Goal: Navigation & Orientation: Understand site structure

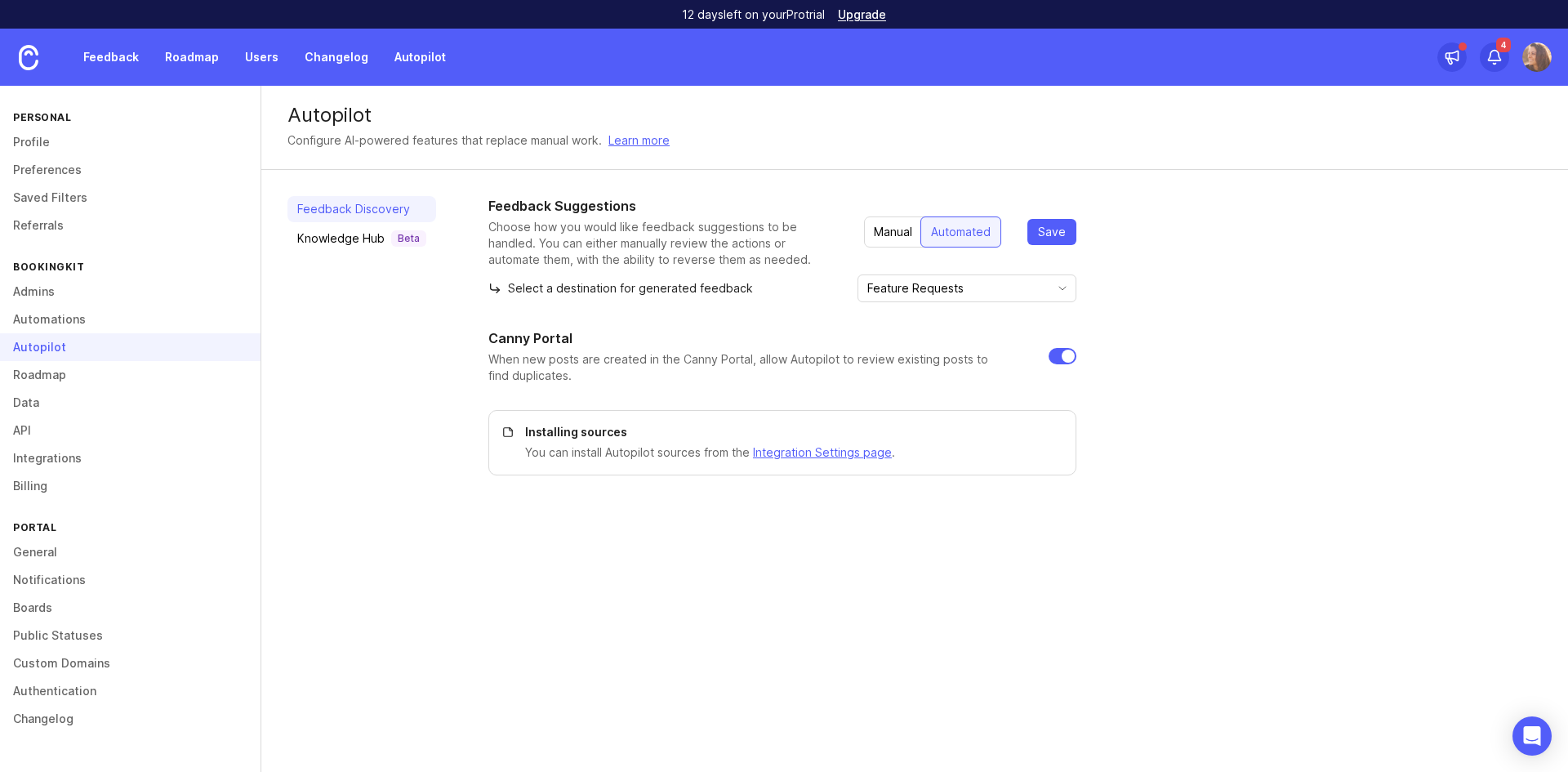
click at [104, 49] on link "Feedback" at bounding box center [111, 57] width 75 height 29
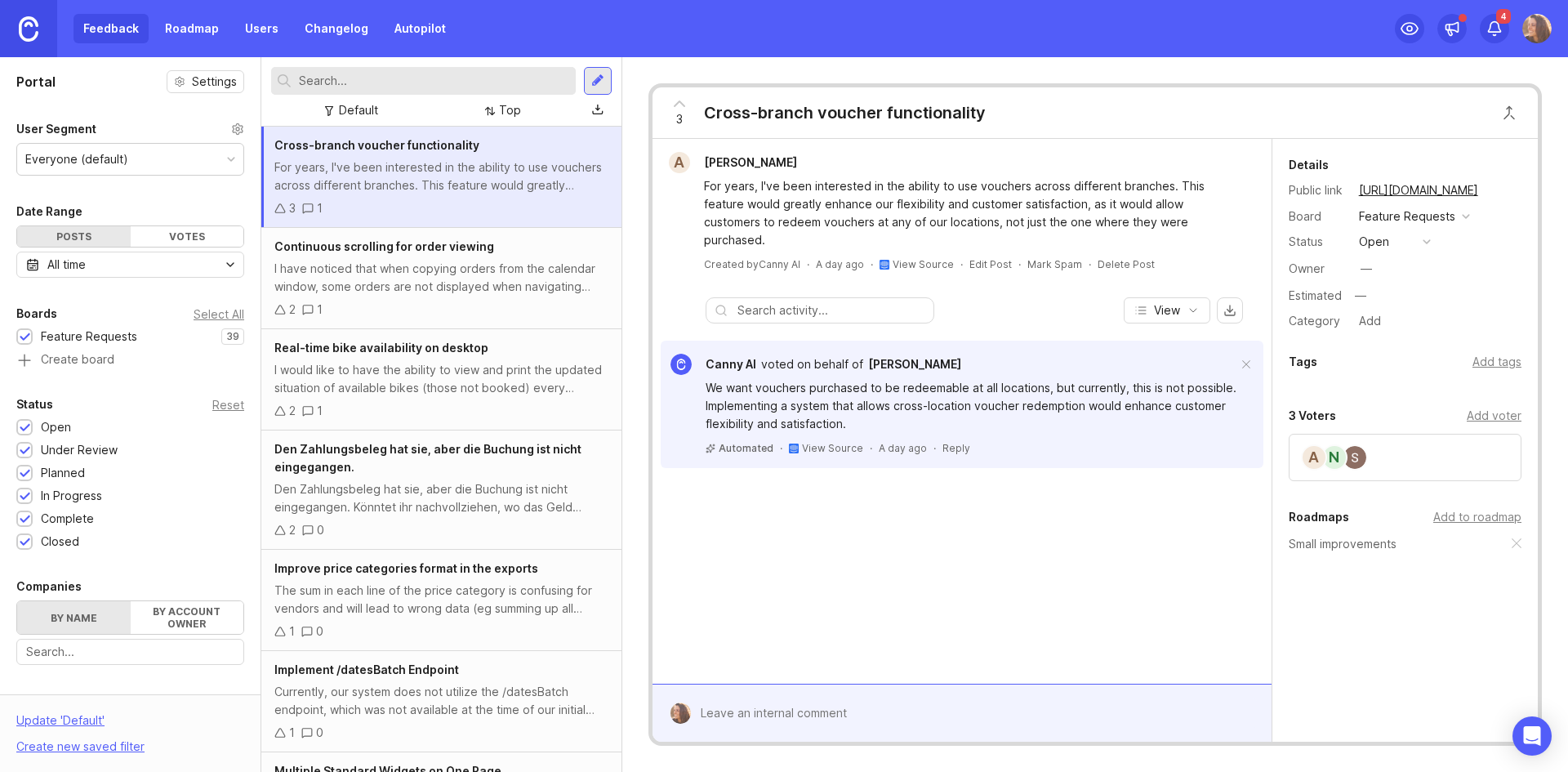
click at [173, 23] on link "Roadmap" at bounding box center [192, 28] width 73 height 29
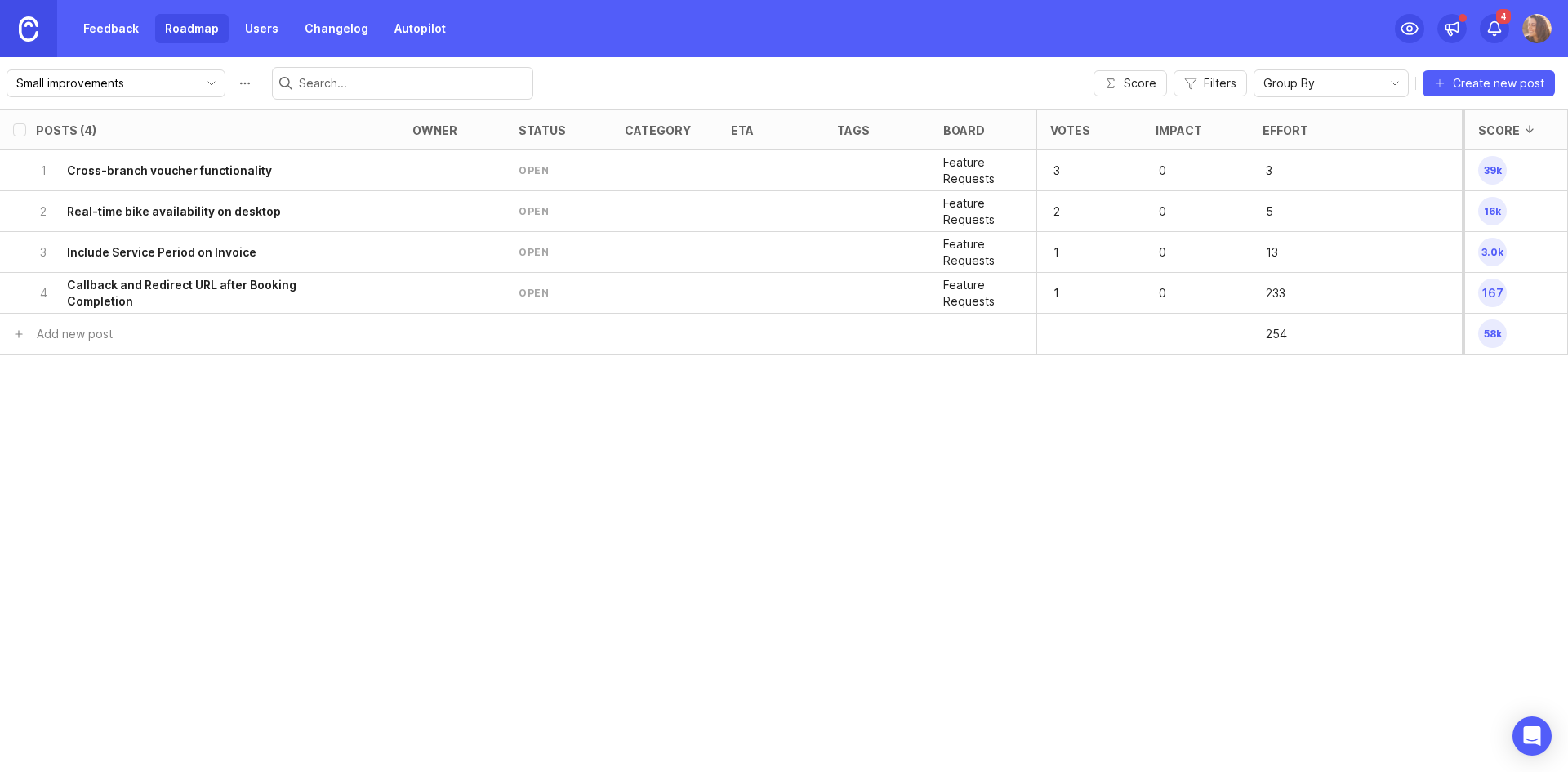
click at [1130, 81] on span "Score" at bounding box center [1140, 83] width 33 height 16
click at [113, 26] on link "Feedback" at bounding box center [111, 28] width 75 height 29
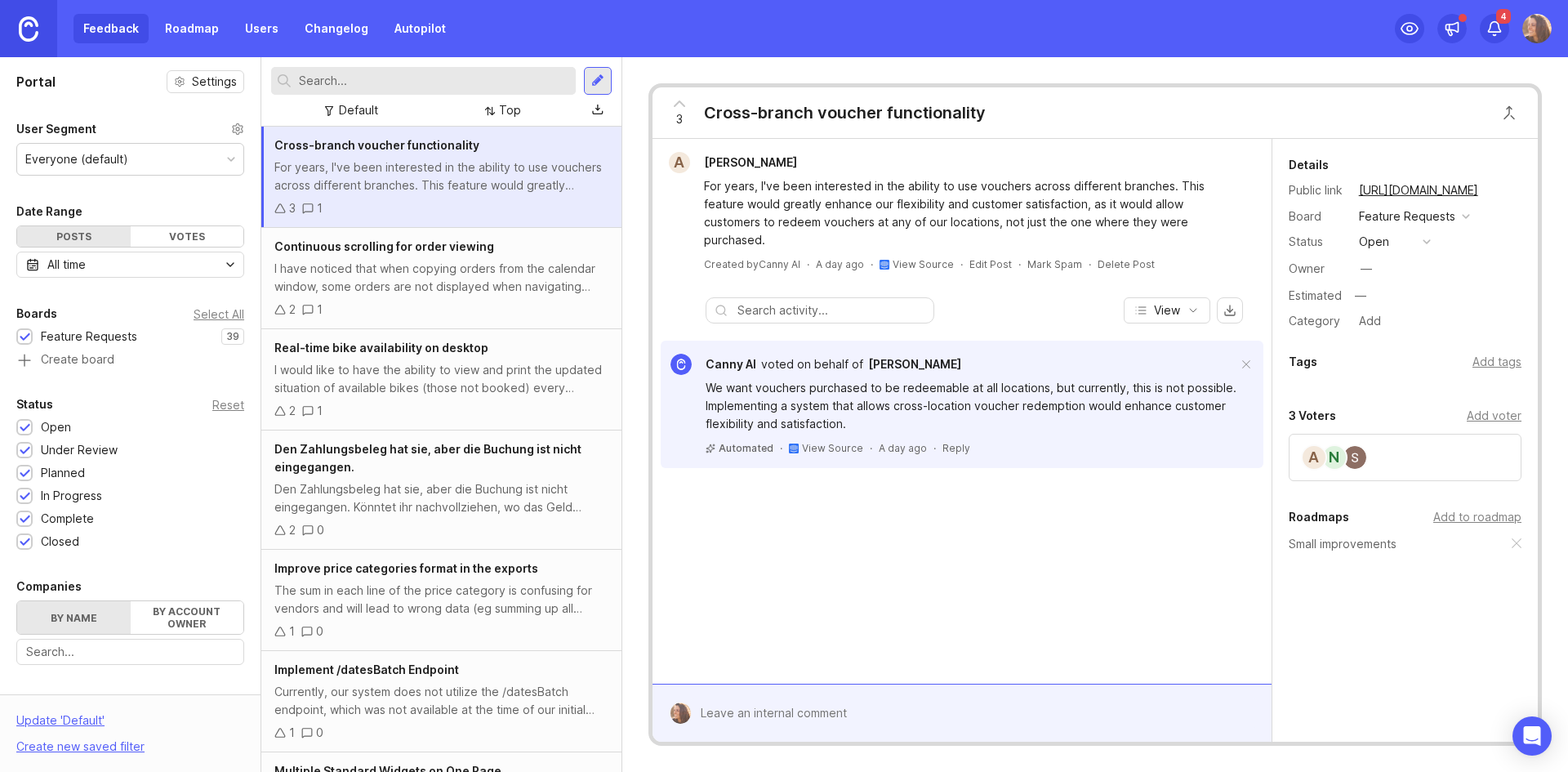
click at [426, 282] on div "I have noticed that when copying orders from the calendar window, some orders a…" at bounding box center [441, 277] width 334 height 36
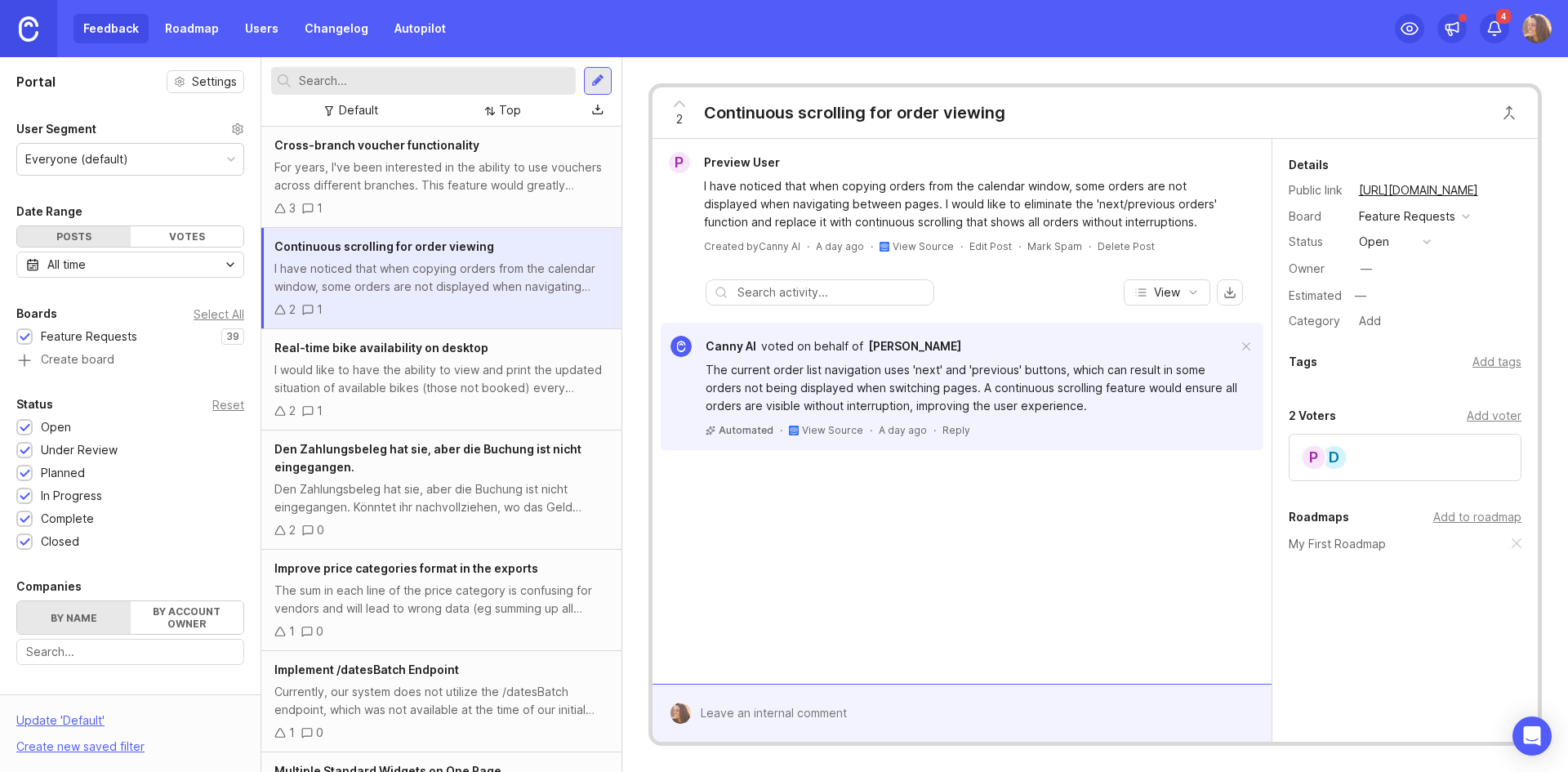
click at [498, 103] on div "Top" at bounding box center [503, 111] width 49 height 22
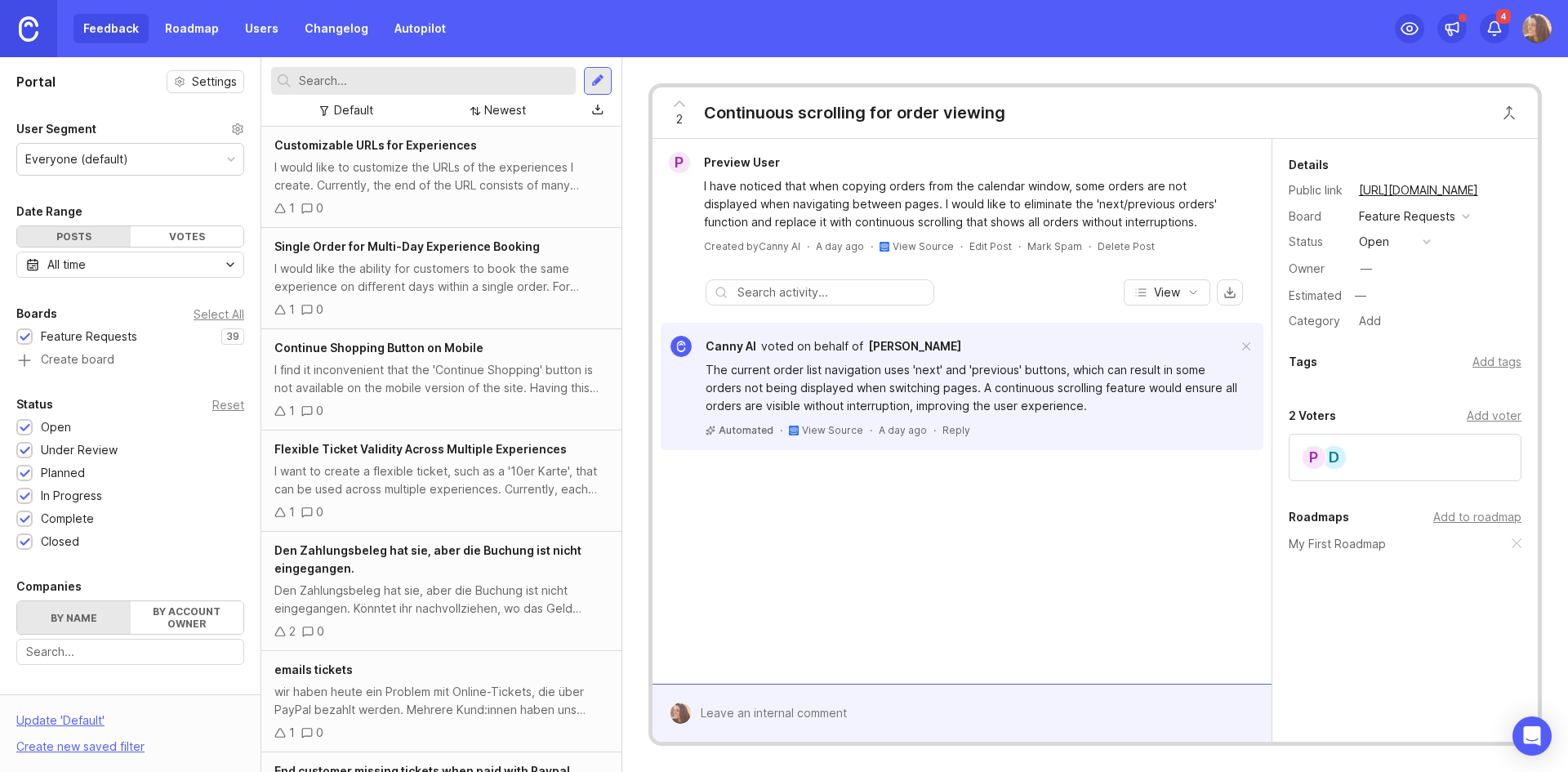
click at [400, 169] on div "I would like to customize the URLs of the experiences I create. Currently, the …" at bounding box center [441, 175] width 334 height 36
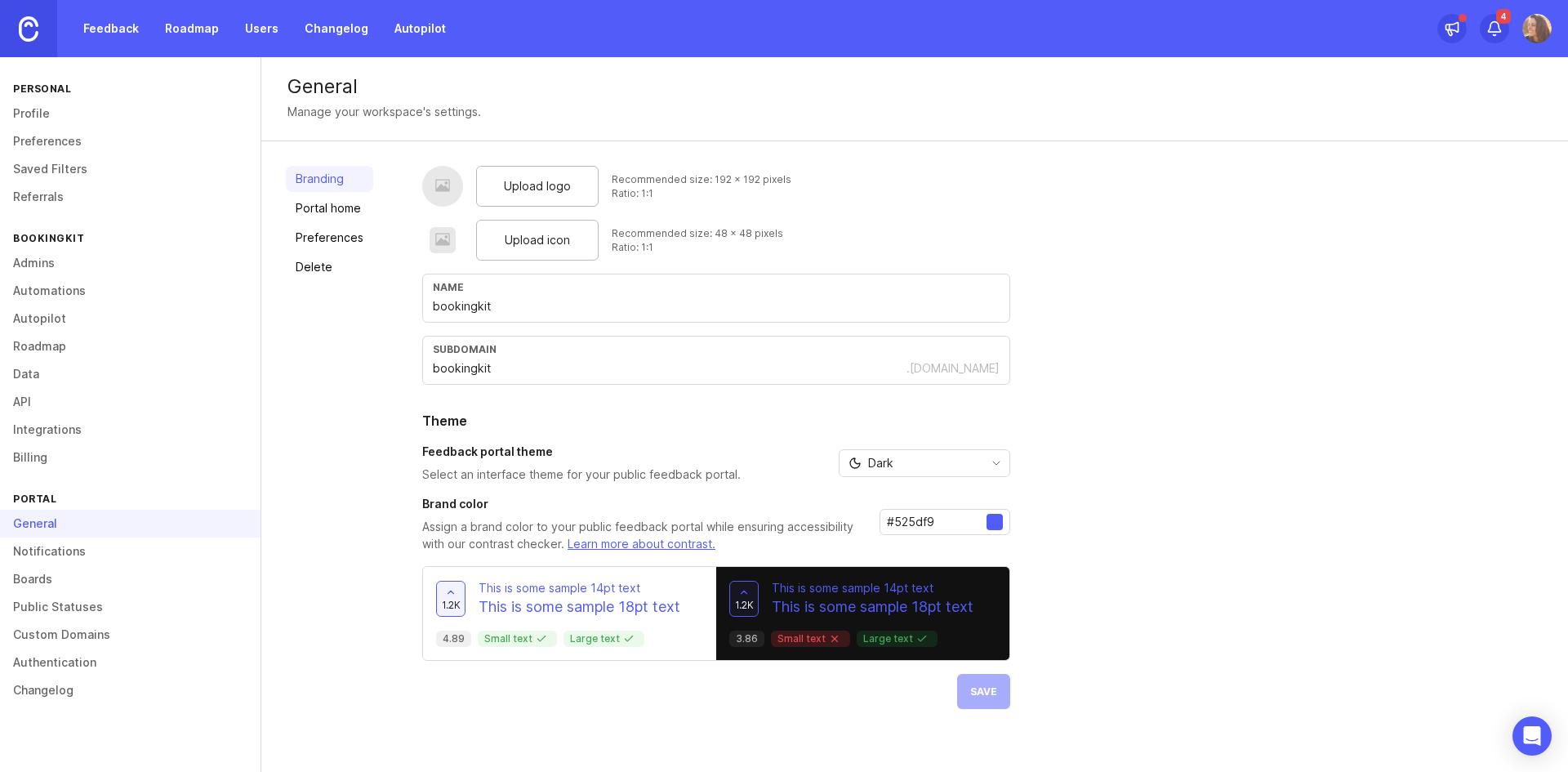
click at [46, 362] on link "Data" at bounding box center [130, 374] width 260 height 27
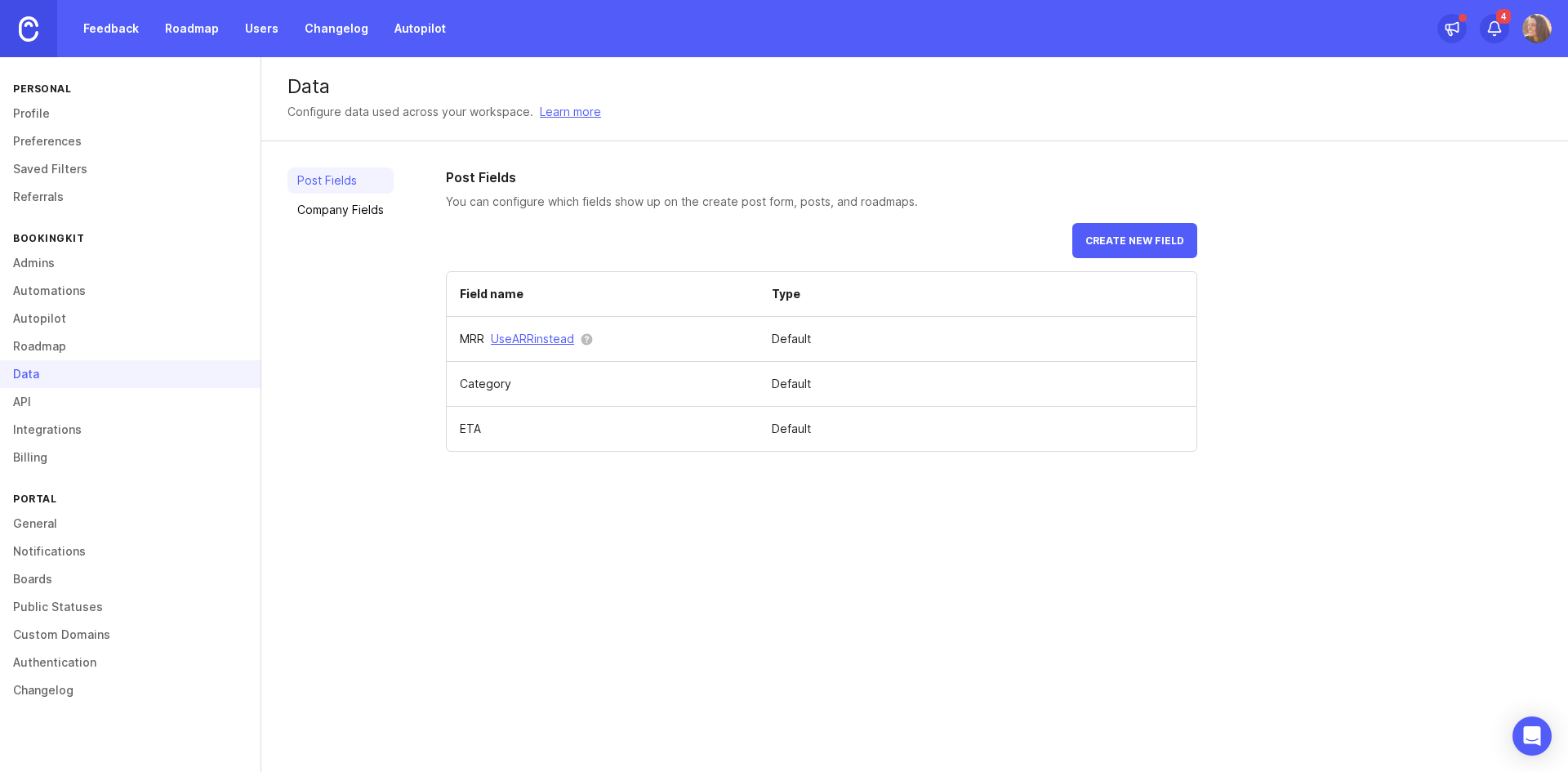
click at [313, 204] on link "Company Fields" at bounding box center [341, 209] width 106 height 26
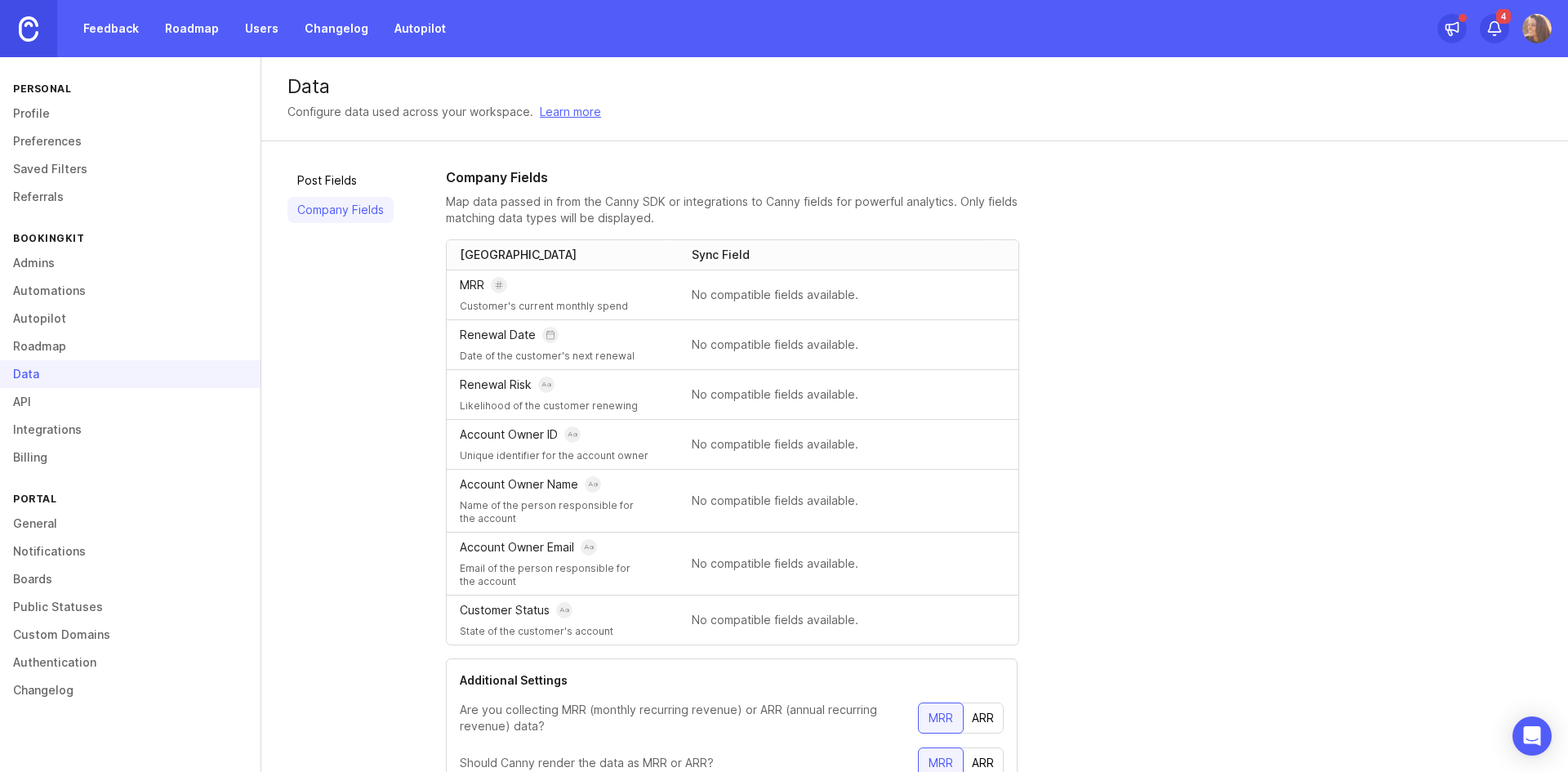
click at [122, 32] on link "Feedback" at bounding box center [111, 28] width 75 height 29
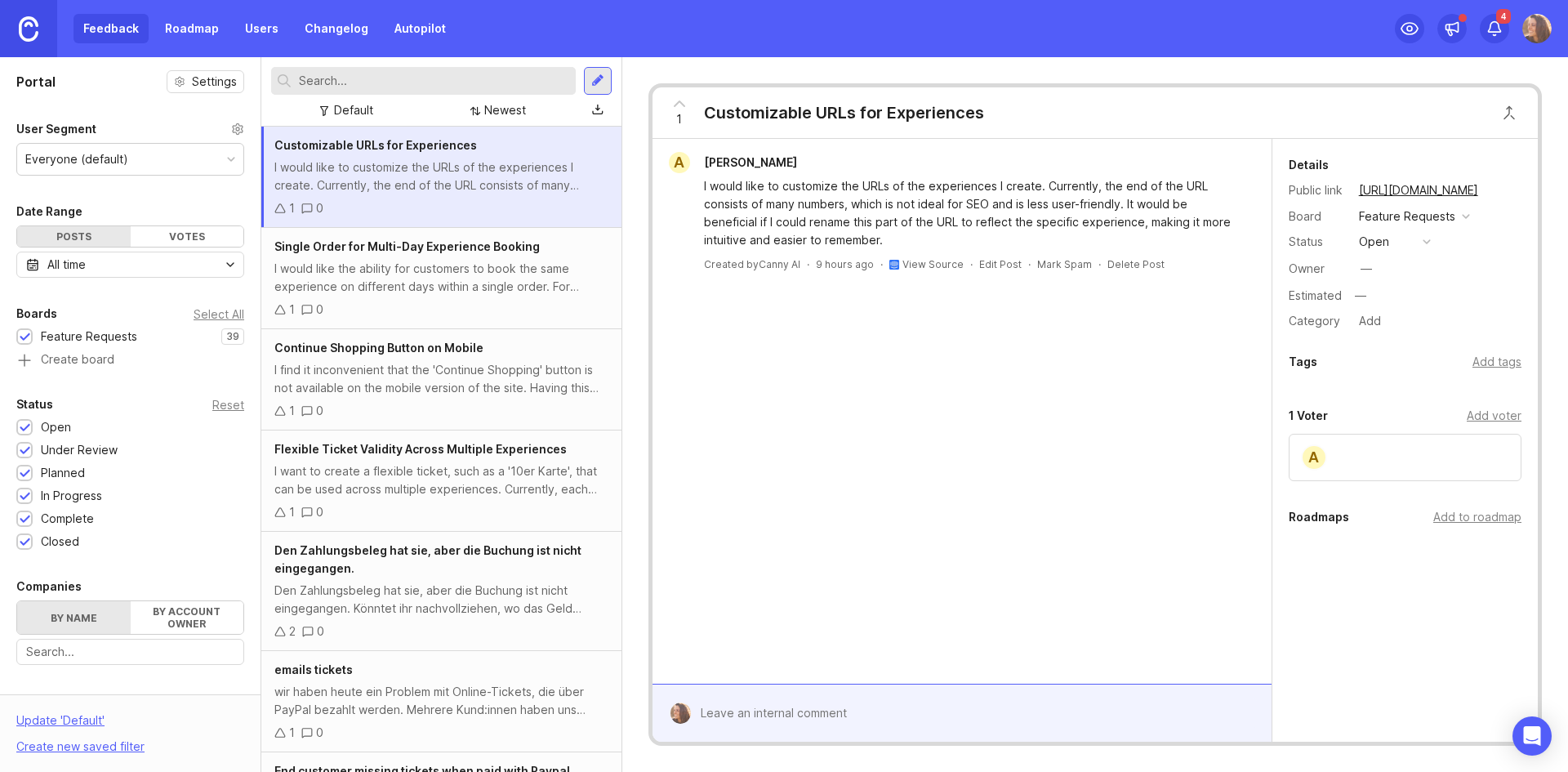
click at [121, 153] on div "Everyone (default)" at bounding box center [77, 159] width 103 height 18
click at [130, 111] on div "Portal Settings User Segment Everyone (default) Date Range Posts Votes All time…" at bounding box center [130, 536] width 260 height 957
click at [123, 156] on div "Everyone (default)" at bounding box center [77, 159] width 103 height 18
click at [201, 28] on link "Roadmap" at bounding box center [192, 28] width 73 height 29
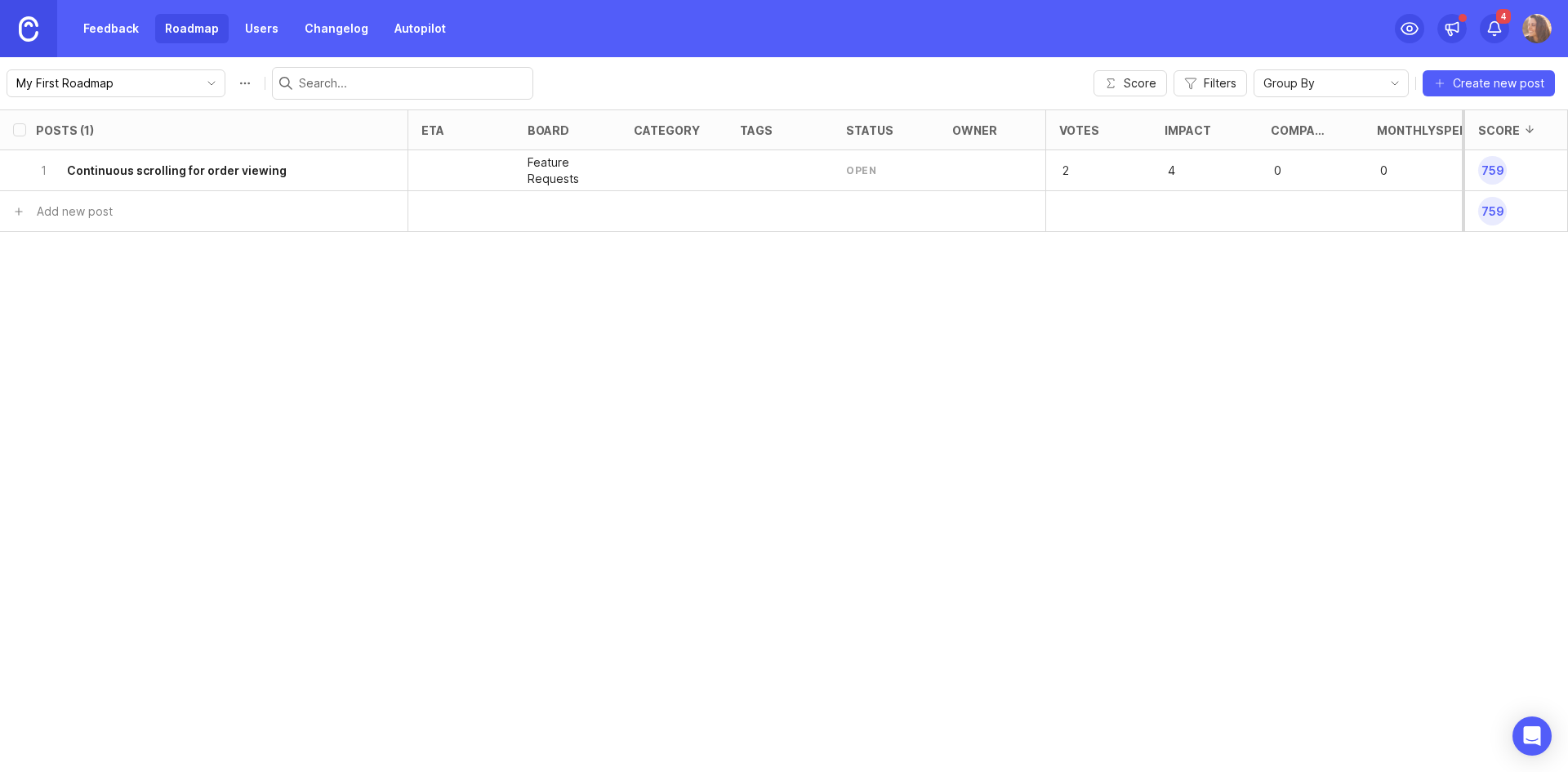
click at [262, 26] on link "Users" at bounding box center [261, 28] width 53 height 29
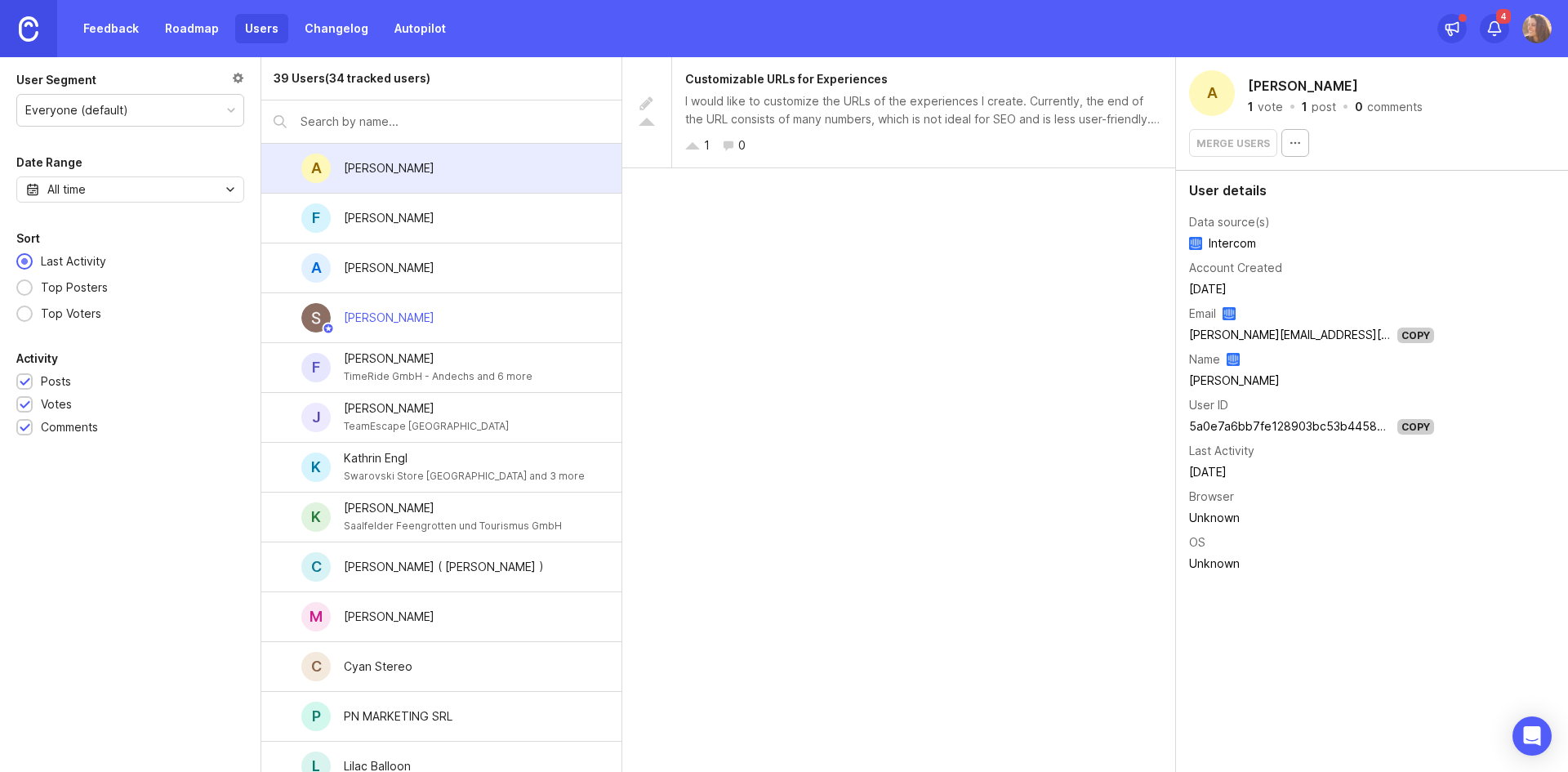
click at [111, 23] on link "Feedback" at bounding box center [111, 28] width 75 height 29
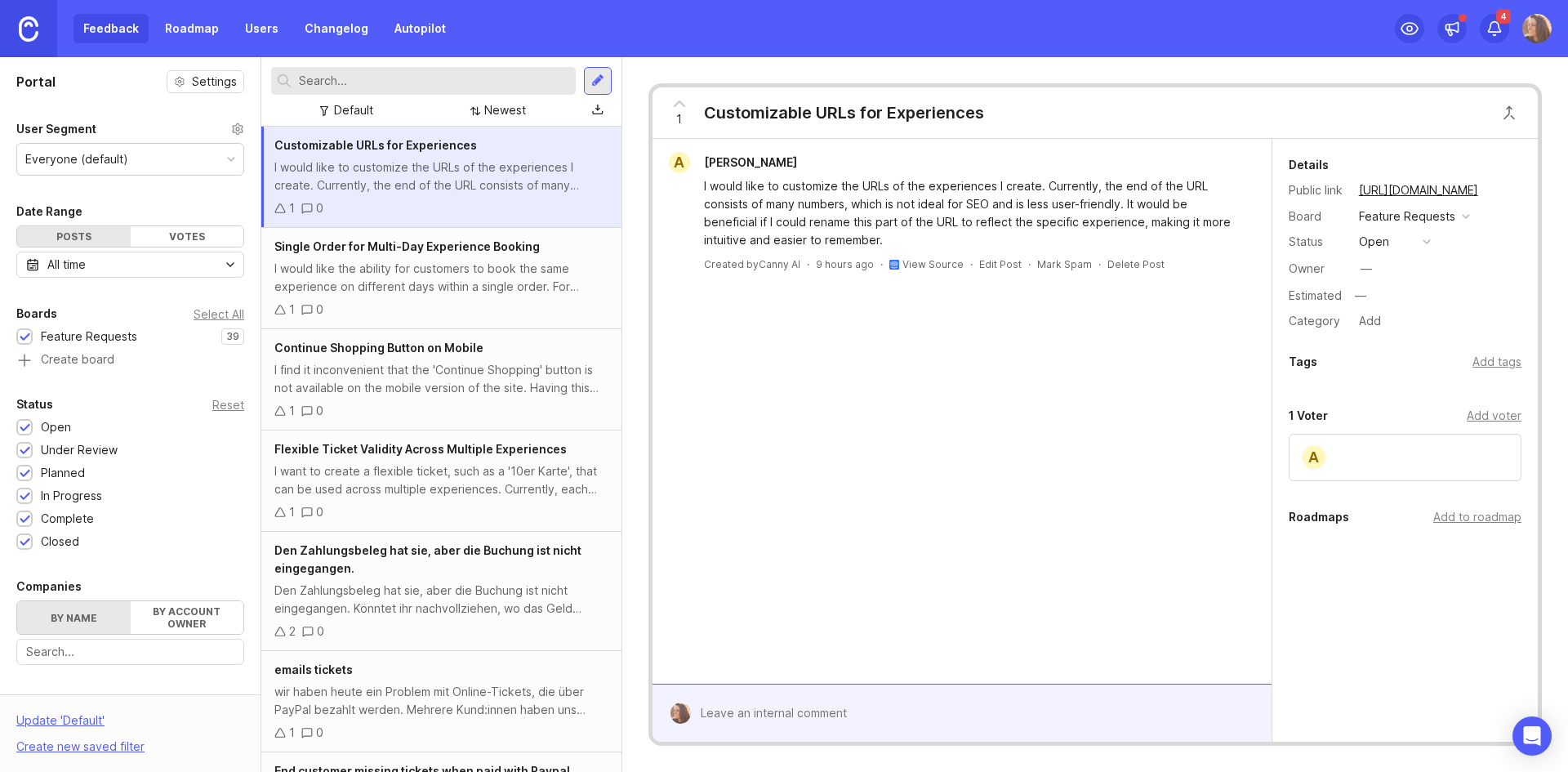
click at [150, 163] on div "Everyone (default)" at bounding box center [131, 159] width 227 height 31
click at [519, 111] on div "Newest" at bounding box center [505, 111] width 42 height 18
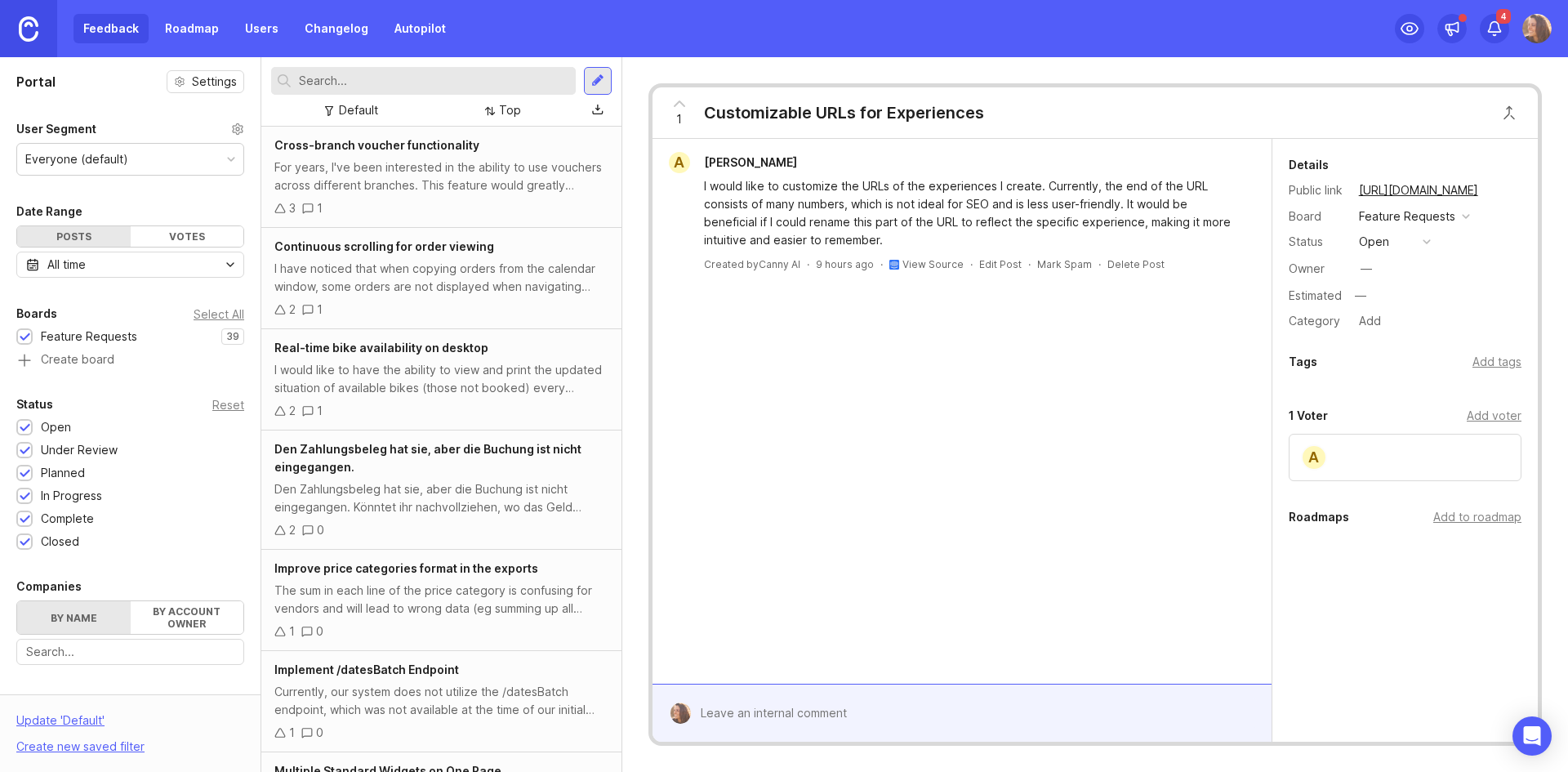
click at [148, 146] on div "Everyone (default)" at bounding box center [131, 159] width 227 height 31
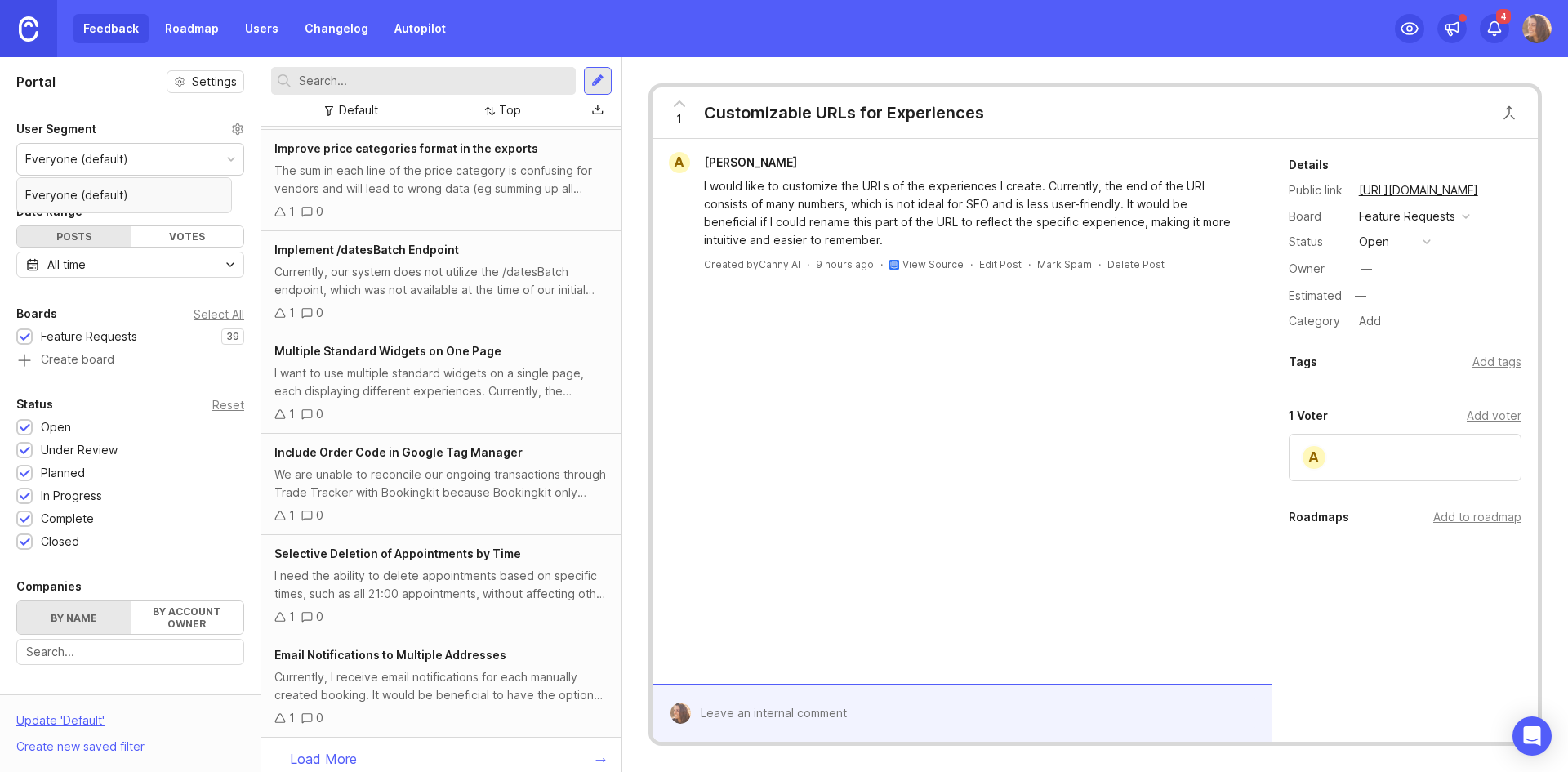
scroll to position [428, 0]
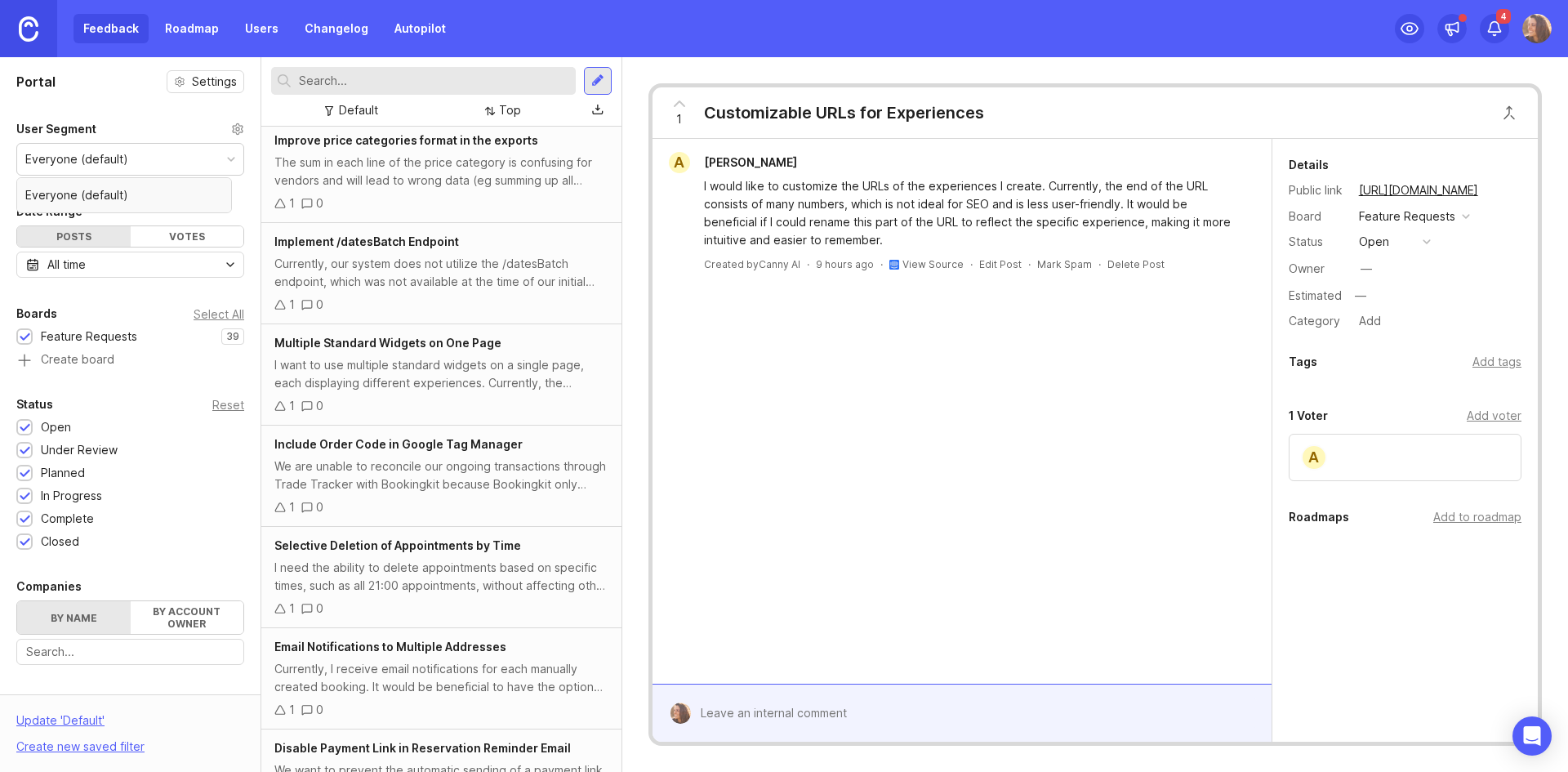
click at [181, 16] on link "Roadmap" at bounding box center [192, 28] width 73 height 29
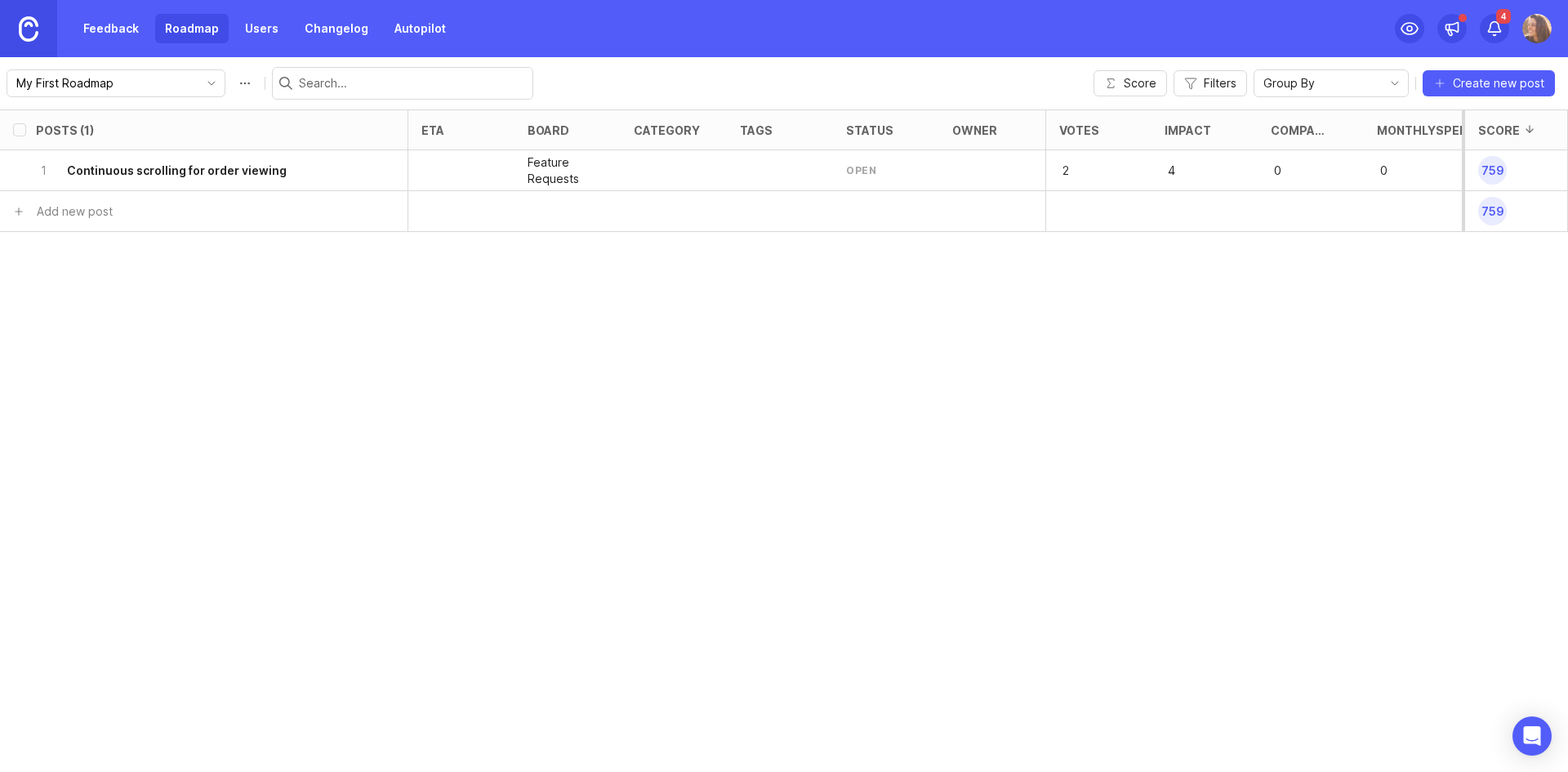
click at [101, 26] on link "Feedback" at bounding box center [111, 28] width 75 height 29
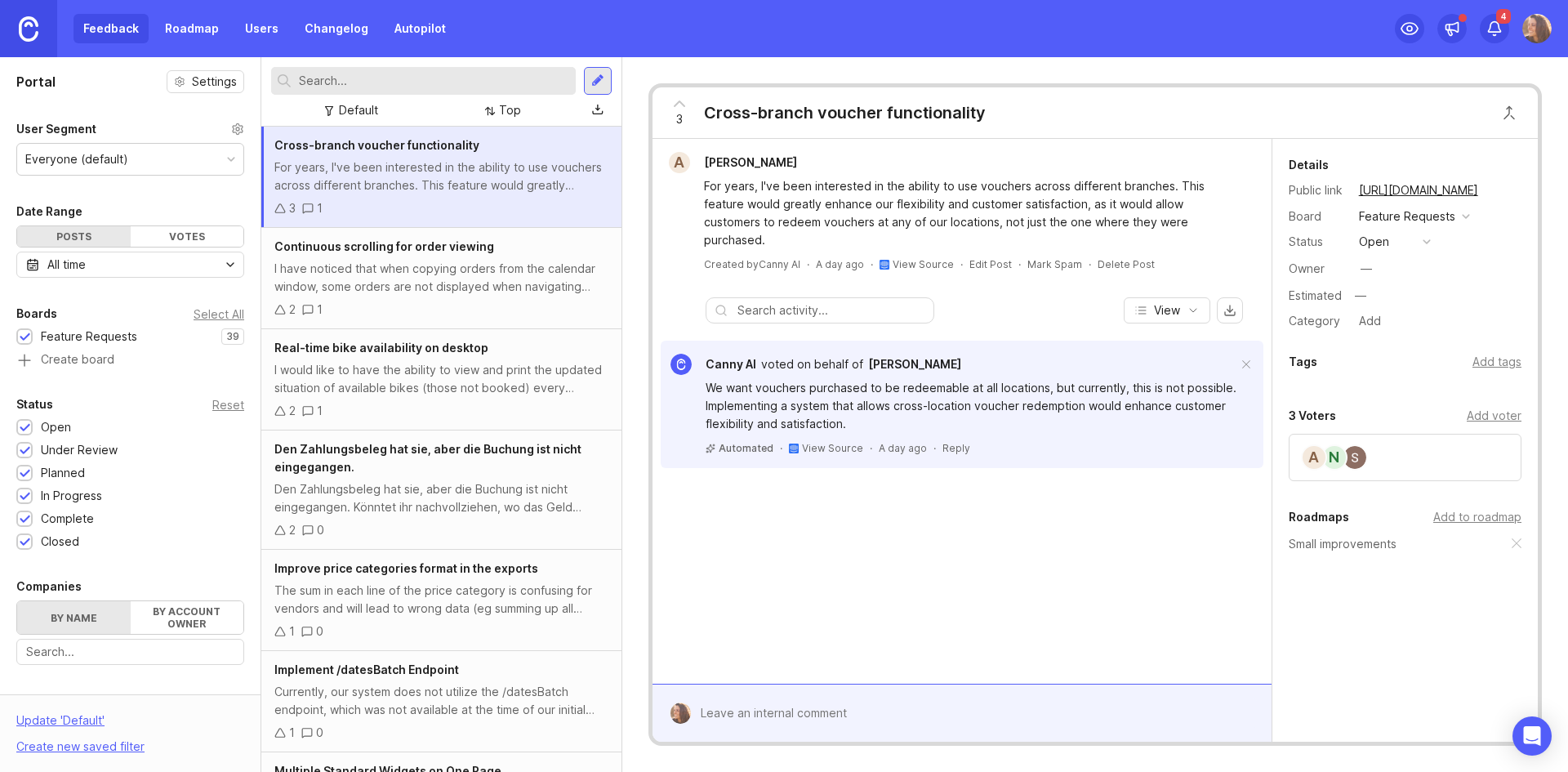
click at [202, 32] on link "Roadmap" at bounding box center [192, 28] width 73 height 29
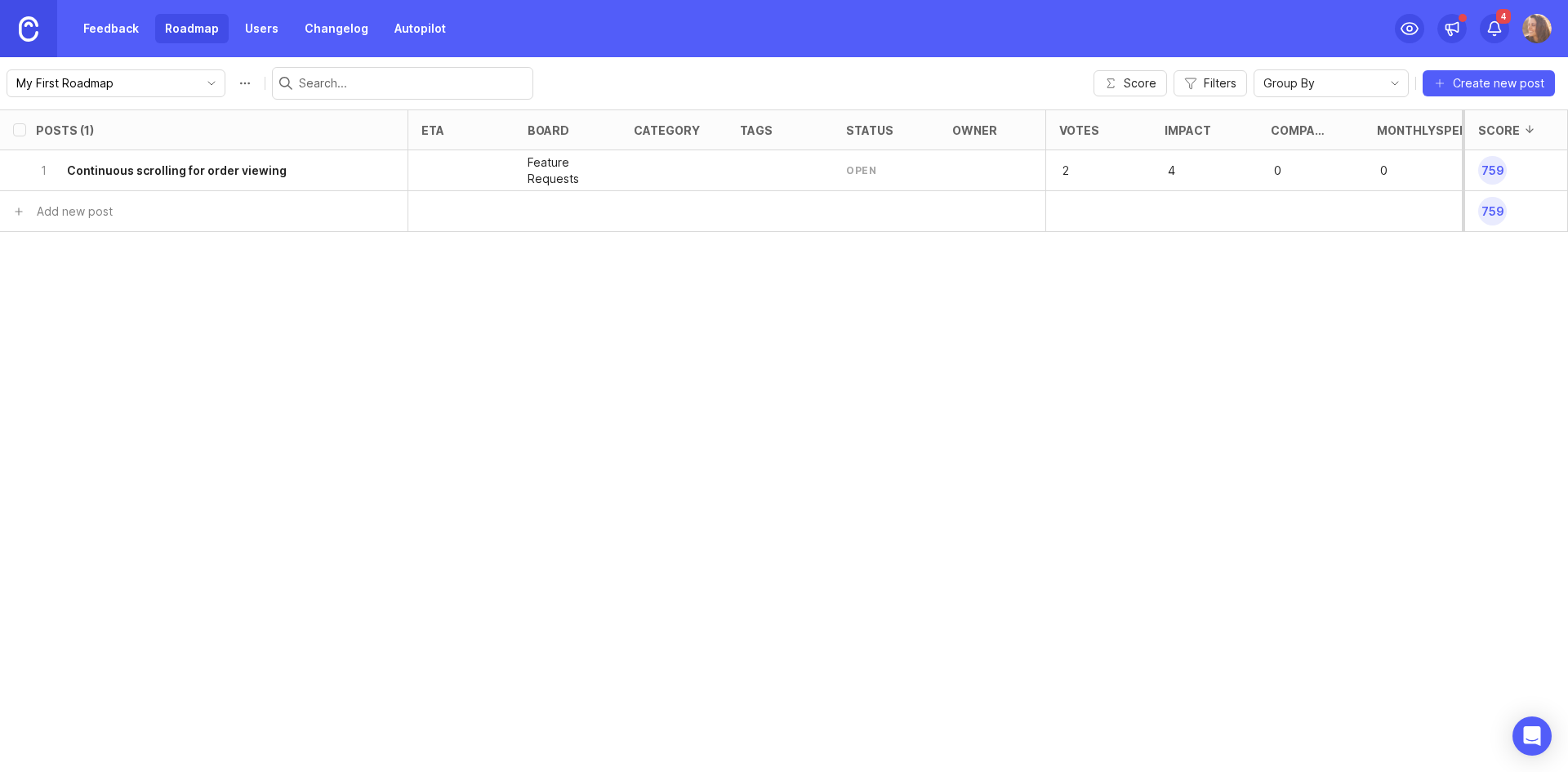
click at [101, 16] on link "Feedback" at bounding box center [111, 28] width 75 height 29
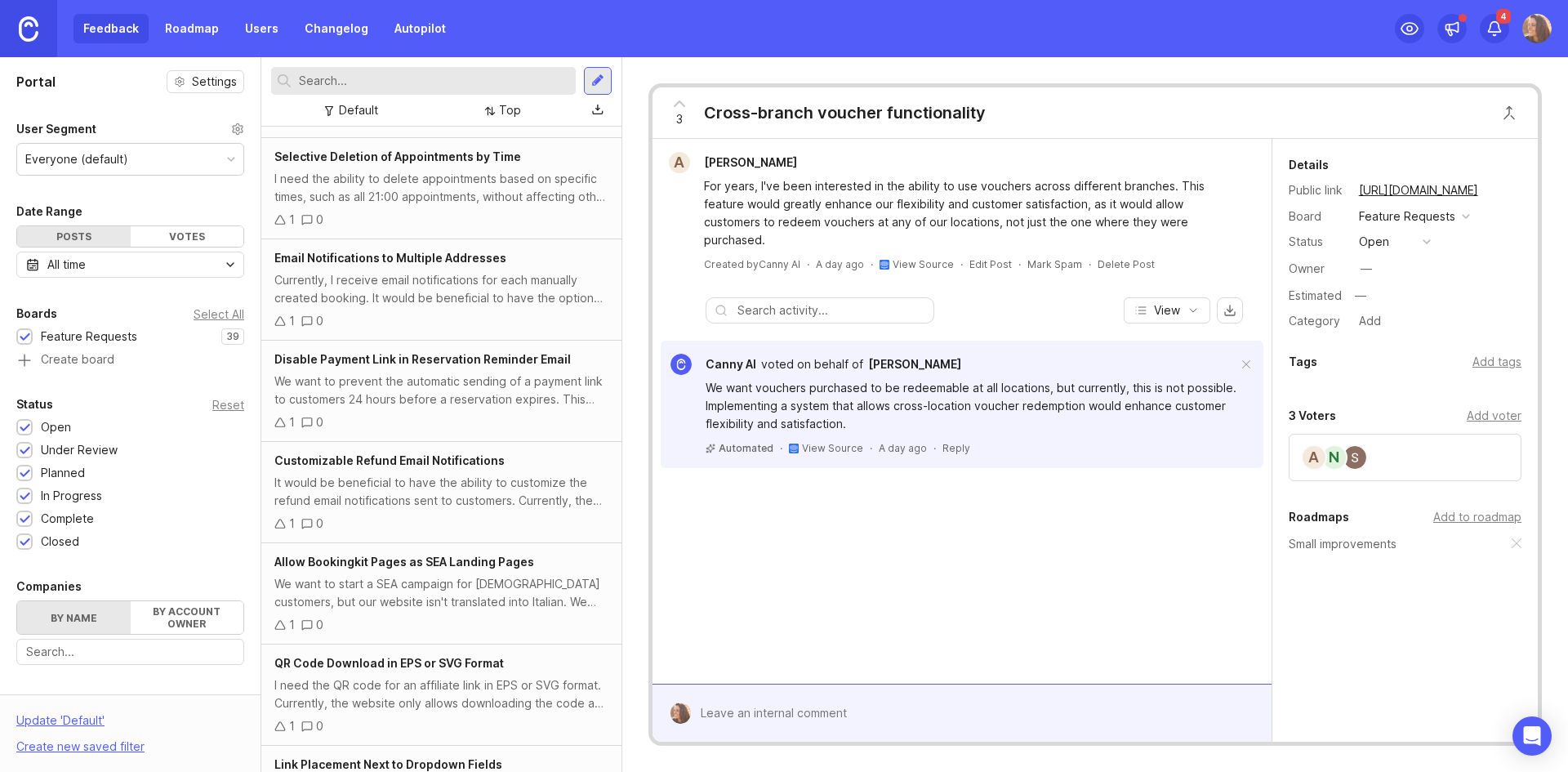
scroll to position [1062, 0]
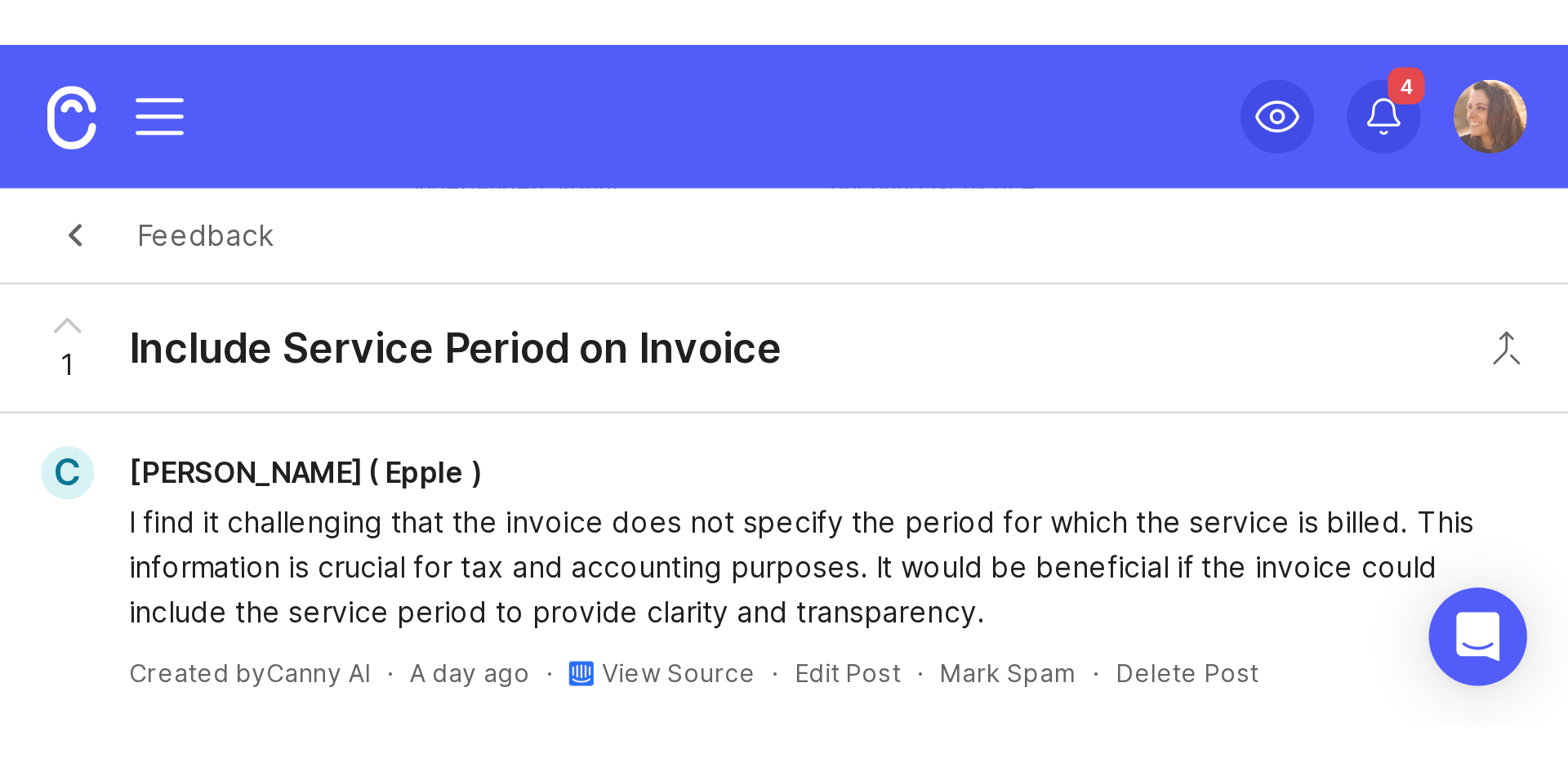
scroll to position [413, 0]
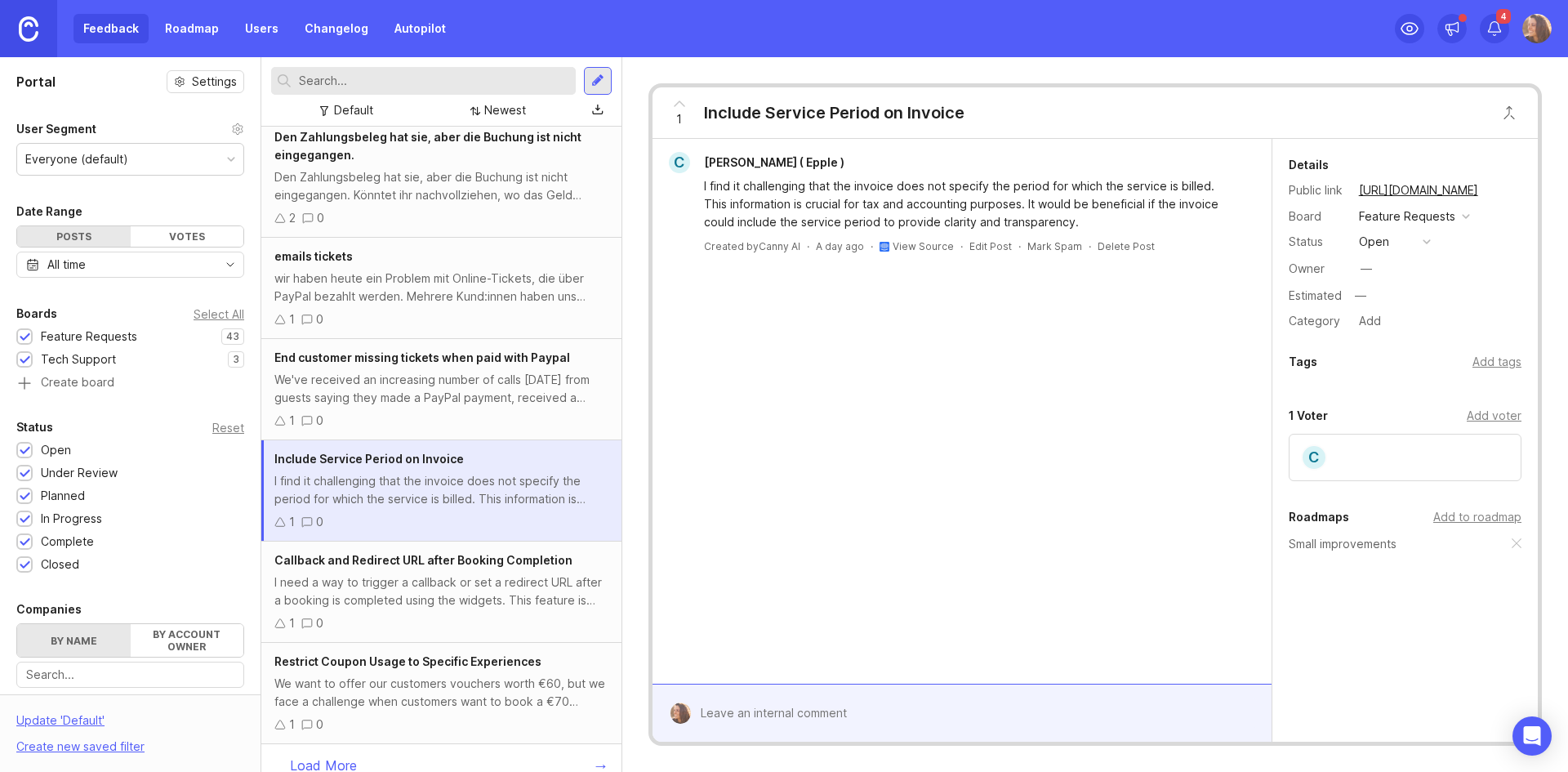
click at [606, 79] on div at bounding box center [598, 80] width 27 height 27
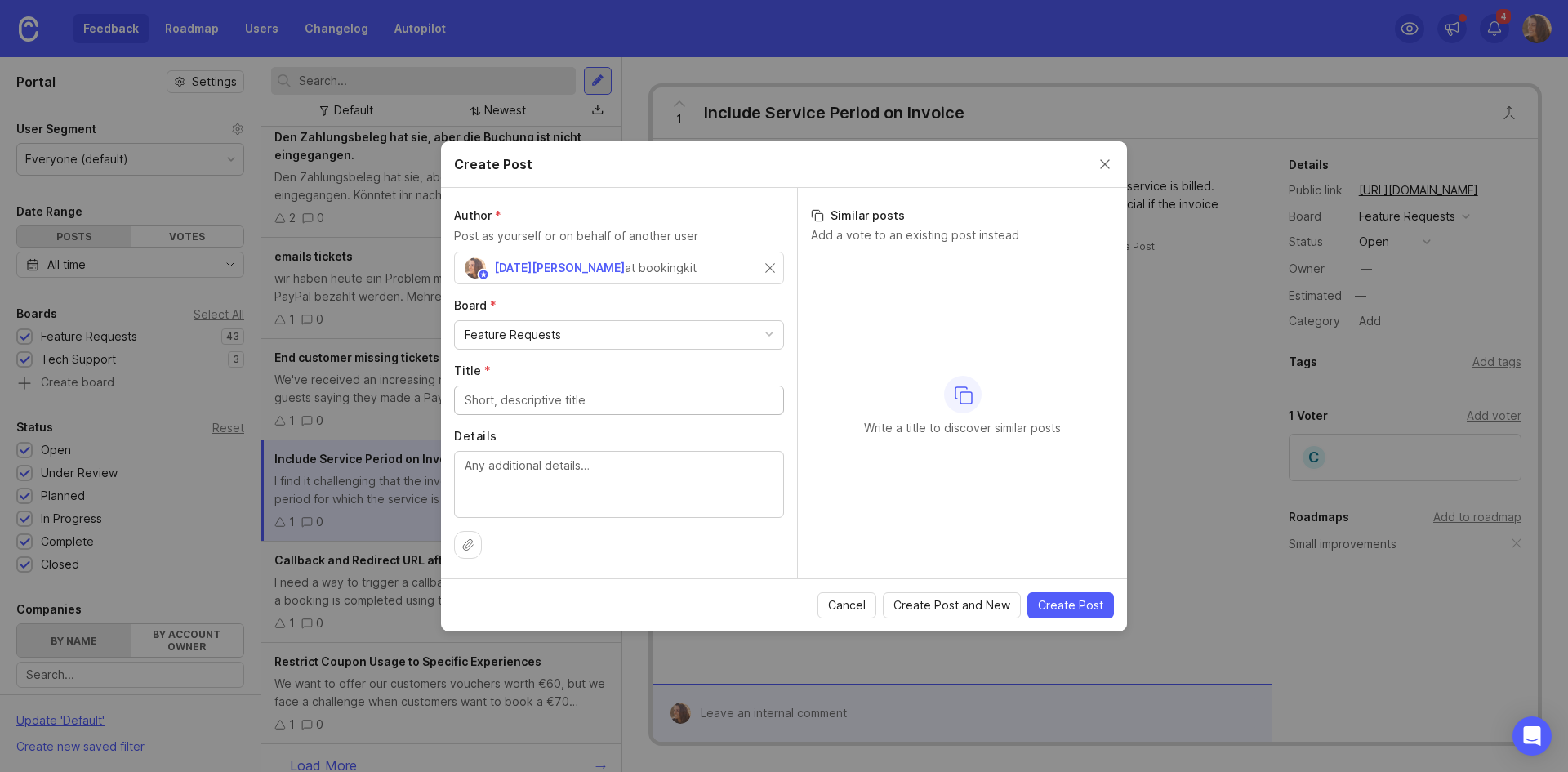
click at [971, 234] on p "Add a vote to an existing post instead" at bounding box center [963, 235] width 303 height 16
click at [1106, 164] on button "Close create post modal" at bounding box center [1106, 164] width 18 height 18
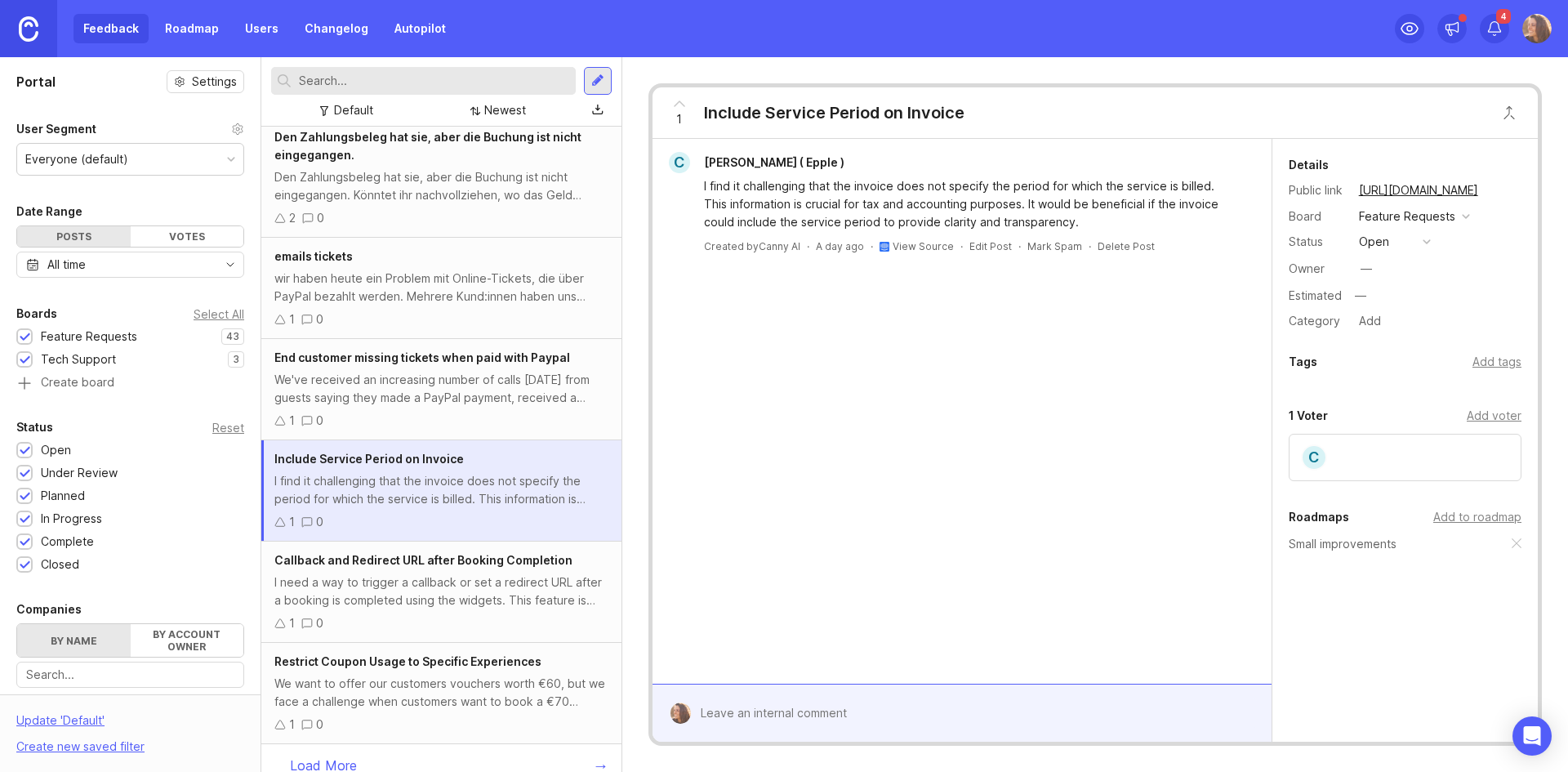
click at [198, 29] on link "Roadmap" at bounding box center [192, 28] width 73 height 29
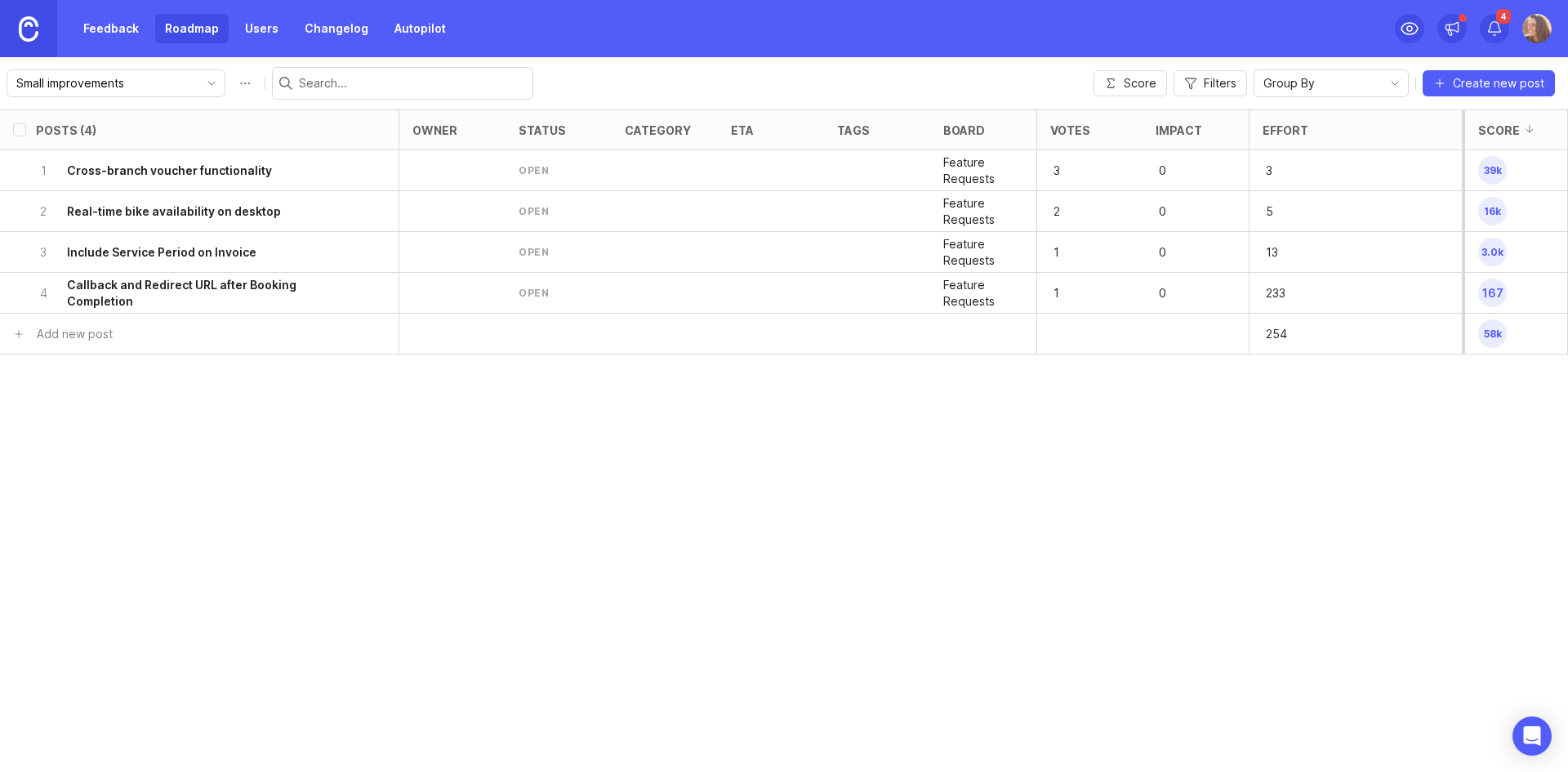
click at [1142, 84] on span "Score" at bounding box center [1140, 83] width 33 height 16
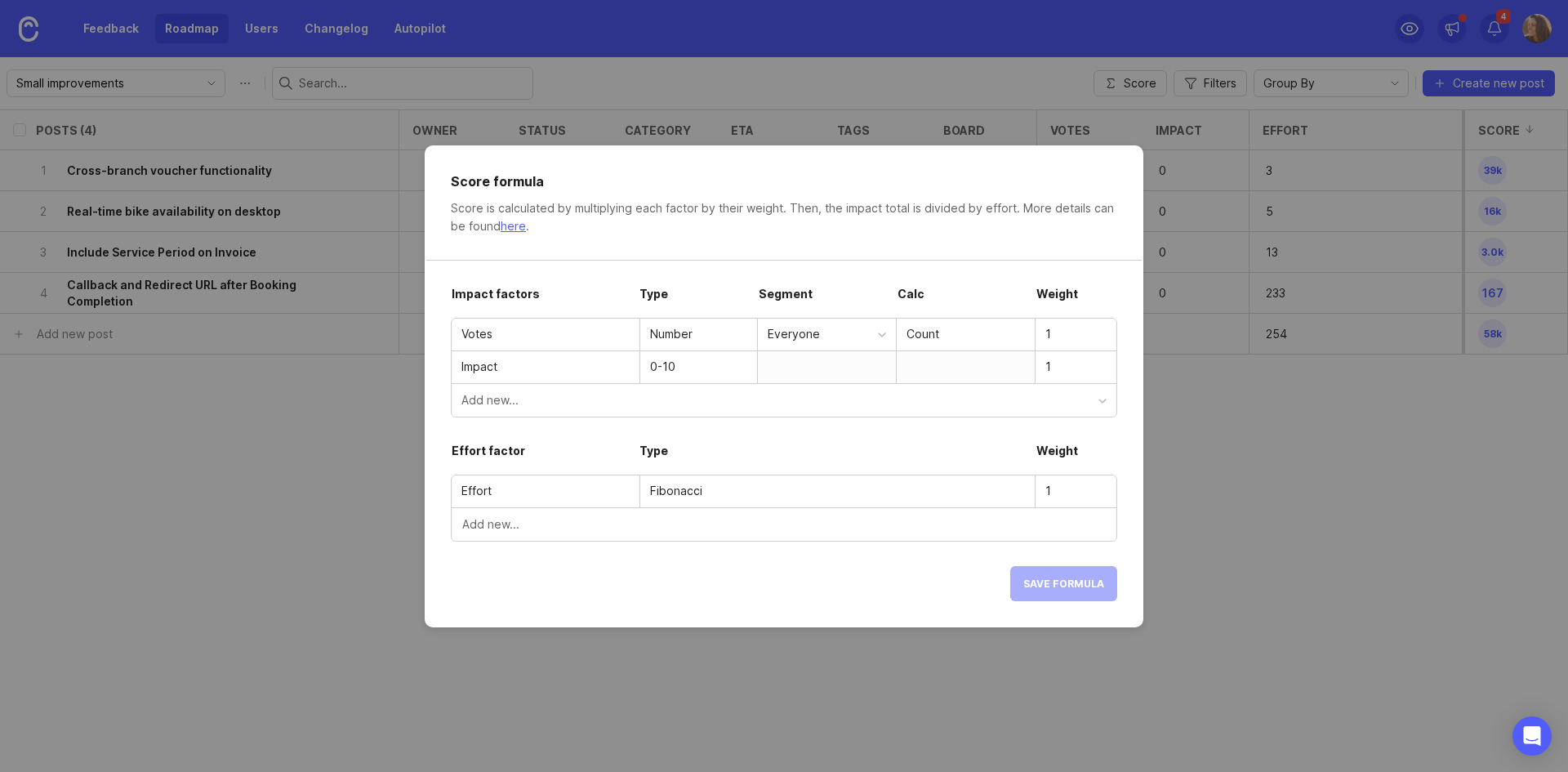
click at [604, 404] on div "Add new..." at bounding box center [779, 400] width 637 height 18
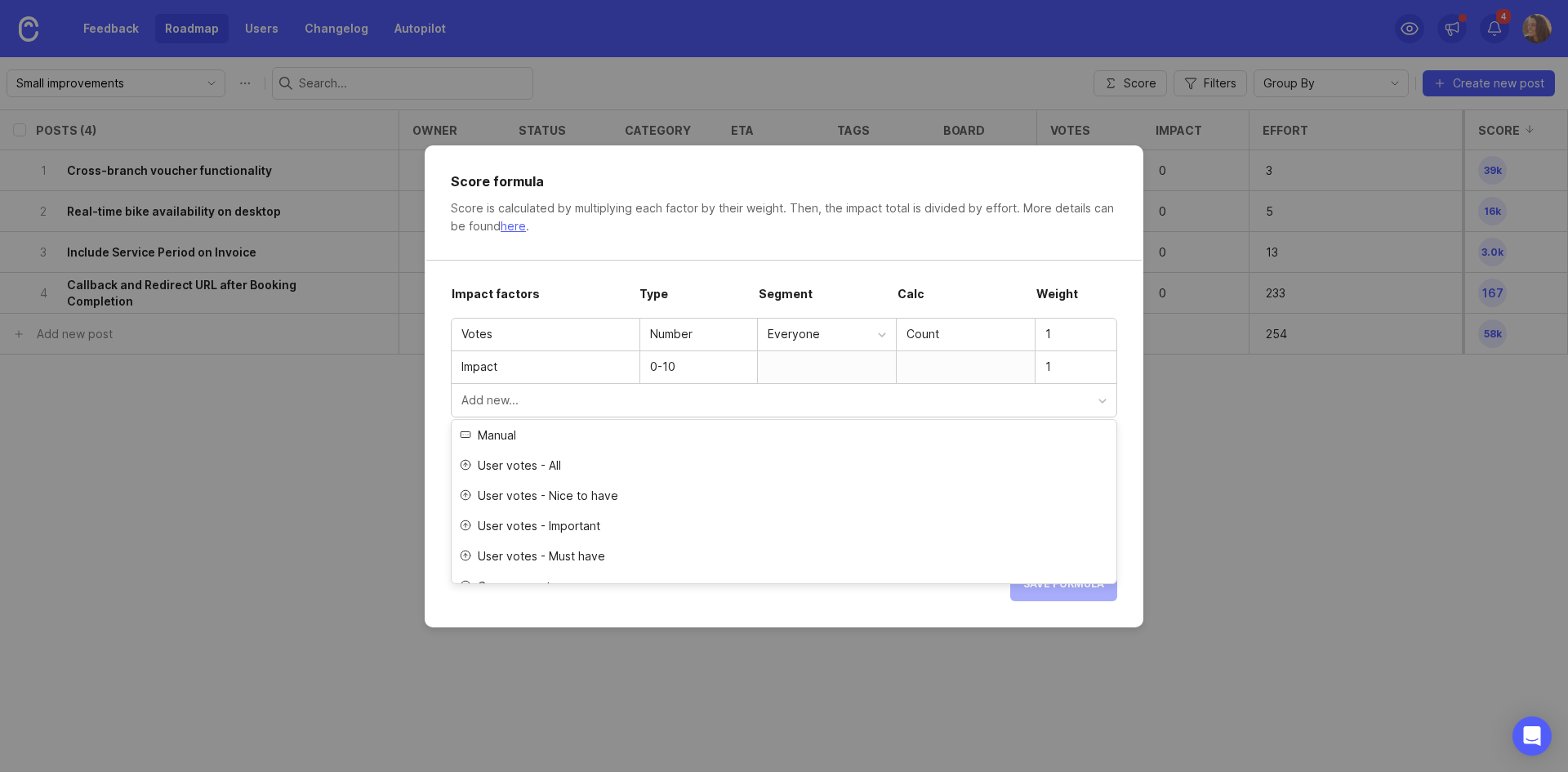
click at [590, 594] on div "Score formula Score is calculated by multiplying each factor by their weight. T…" at bounding box center [784, 386] width 719 height 481
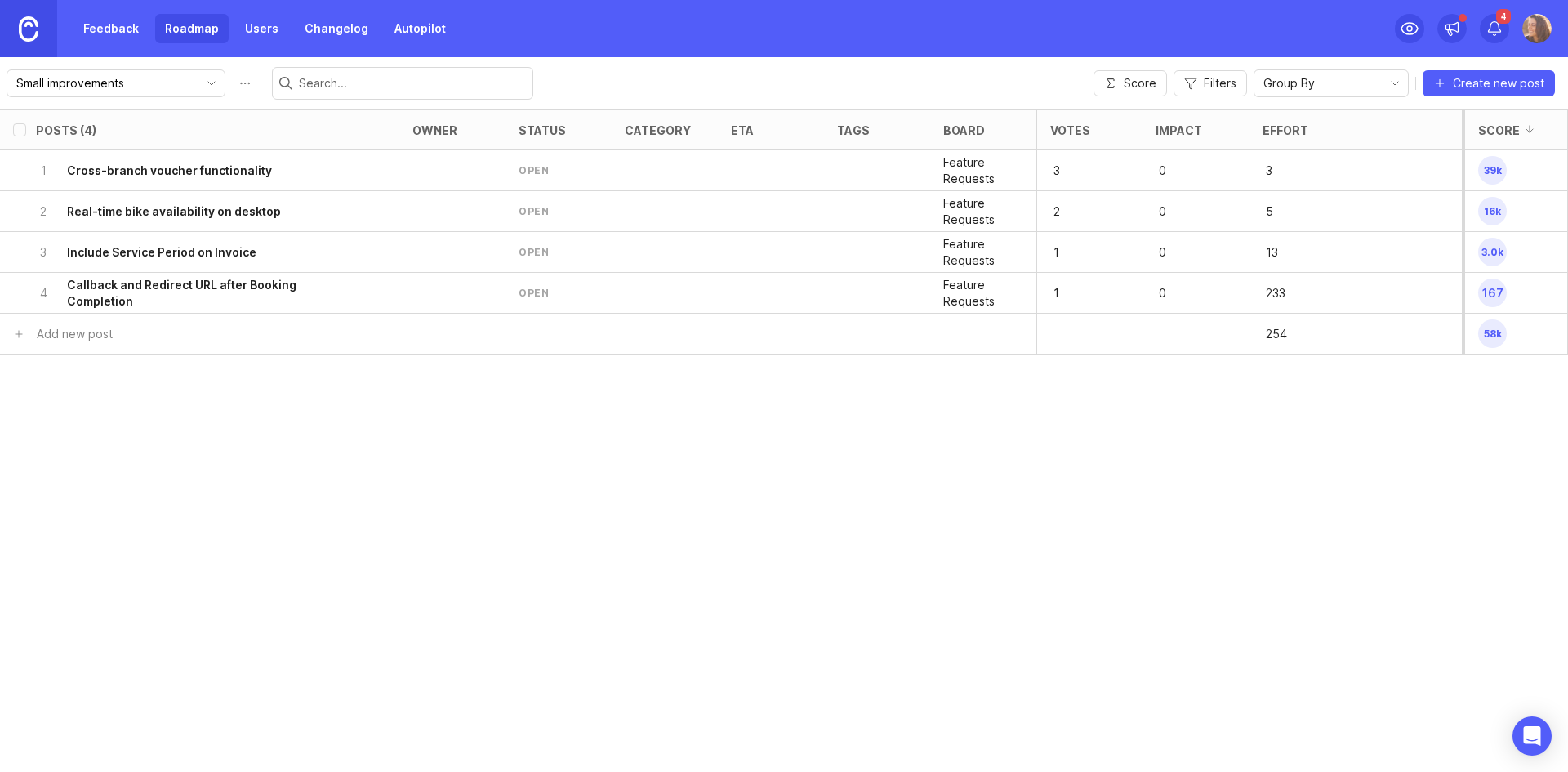
click at [181, 94] on div "Small improvements" at bounding box center [116, 83] width 219 height 27
click at [348, 461] on div "Posts (4) owner status category eta tags board Votes Impact Effort Score 1 Cros…" at bounding box center [784, 440] width 1568 height 662
click at [170, 63] on div "Small improvements Score Filters Group By Create new post" at bounding box center [784, 83] width 1568 height 52
click at [170, 82] on input "Small improvements" at bounding box center [107, 83] width 181 height 18
click at [133, 112] on li "My First Roadmap" at bounding box center [170, 114] width 325 height 26
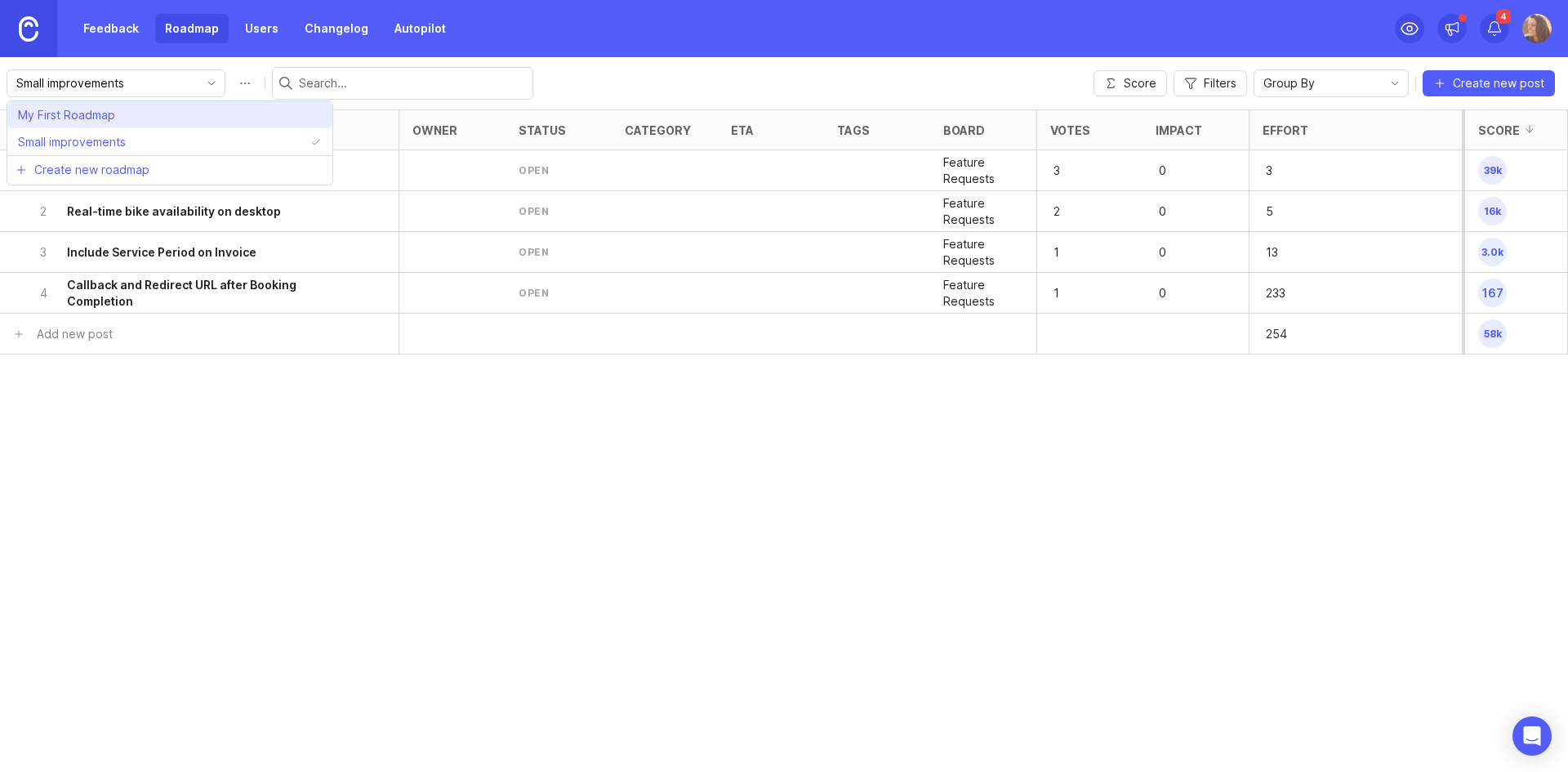
type input "My First Roadmap"
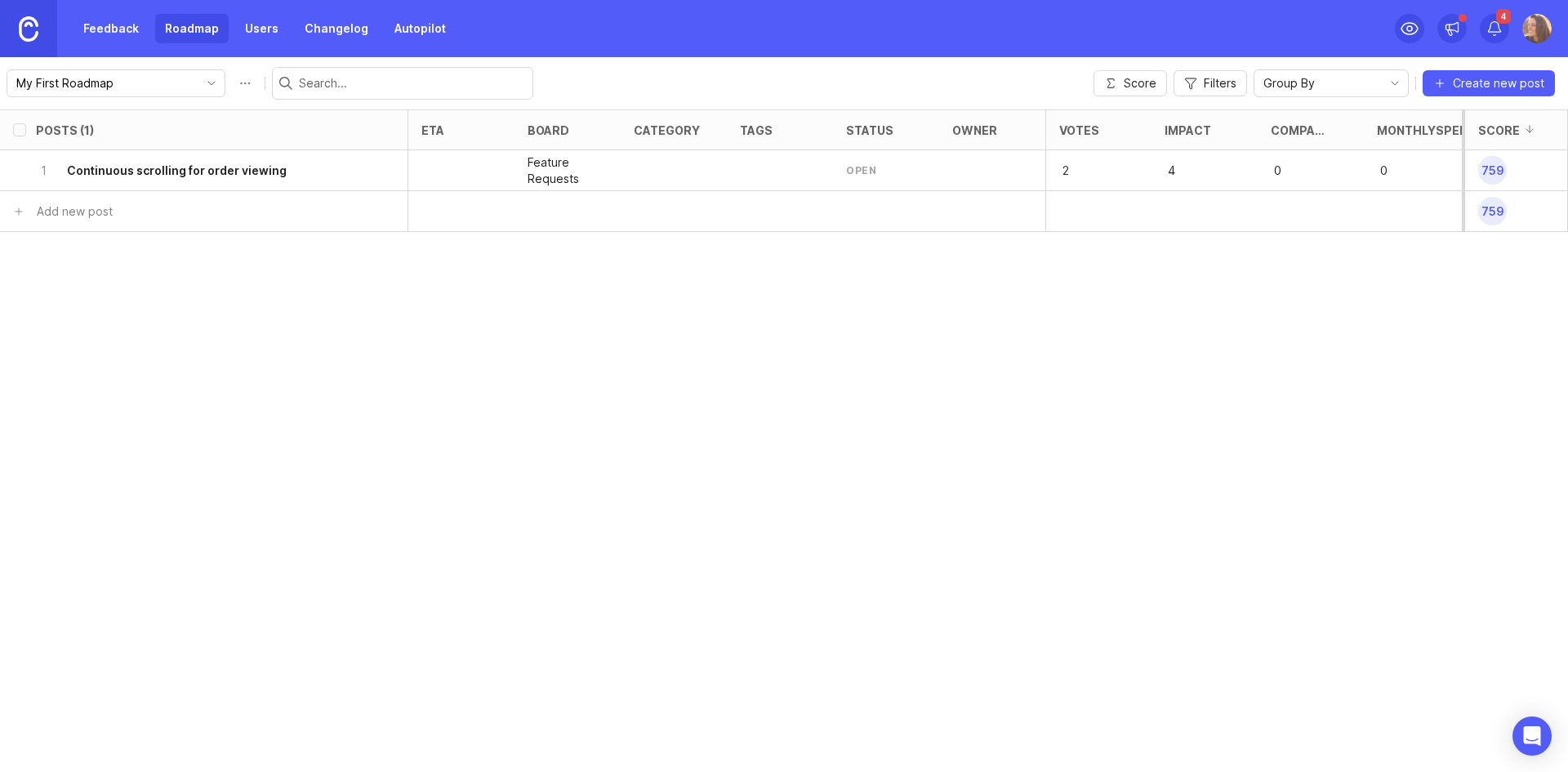
click at [232, 85] on button "Roadmap options" at bounding box center [245, 83] width 26 height 26
click at [601, 347] on div "Posts (1) eta board category tags status owner Votes Impact Company votes month…" at bounding box center [784, 440] width 1568 height 662
